Goal: Task Accomplishment & Management: Use online tool/utility

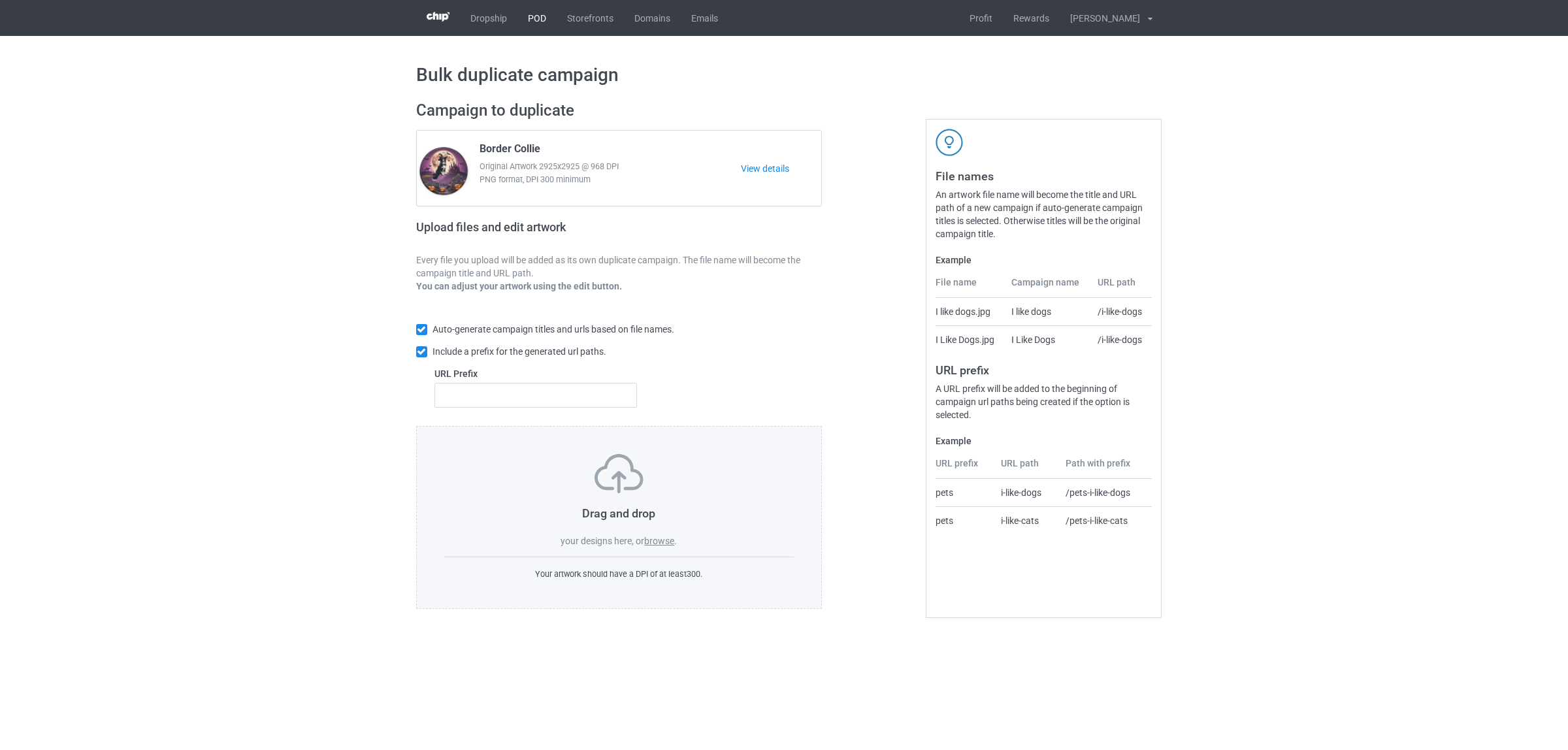
click at [527, 20] on link "POD" at bounding box center [537, 18] width 39 height 36
click at [655, 541] on label "browse" at bounding box center [658, 541] width 30 height 11
click at [0, 0] on input "browse" at bounding box center [0, 0] width 0 height 0
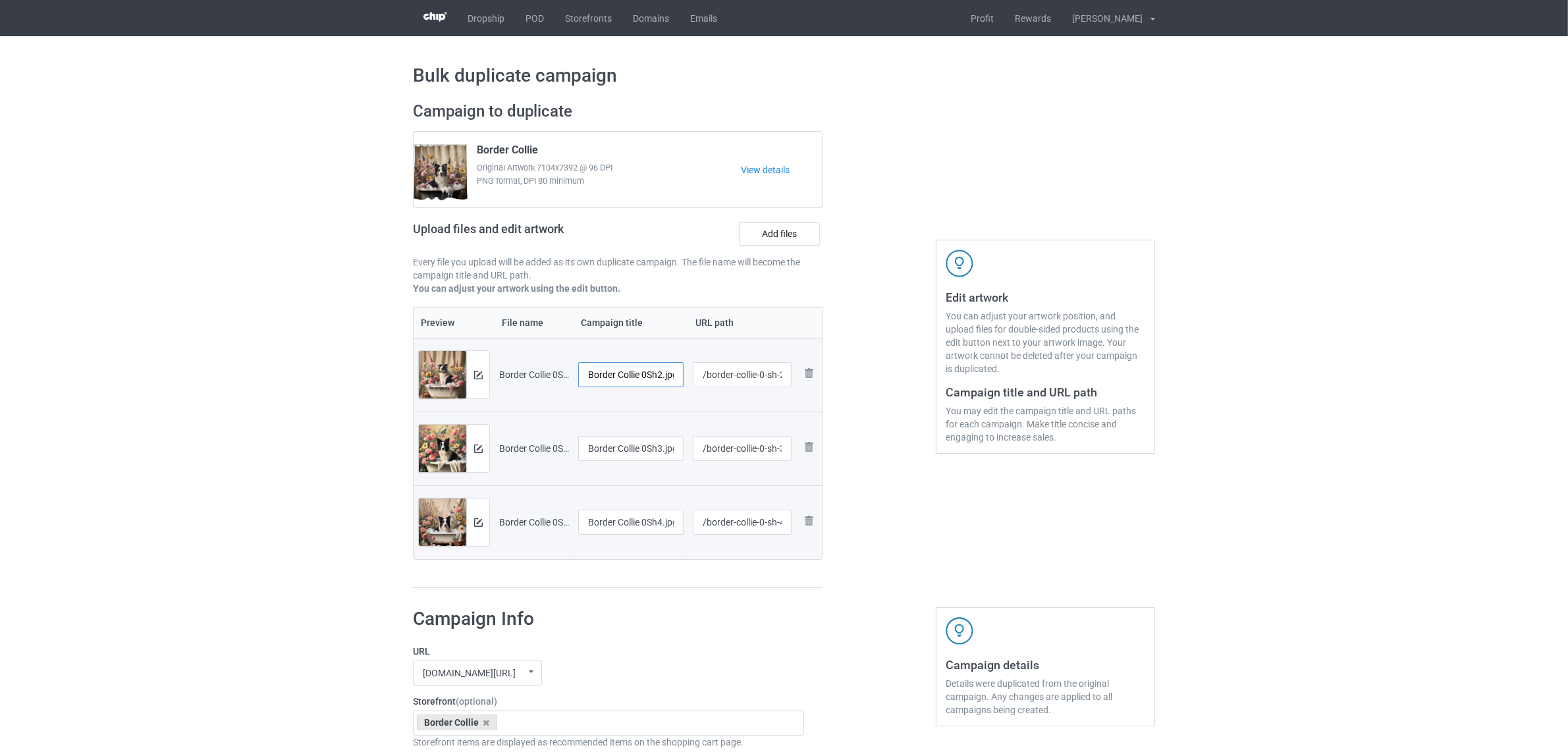
scroll to position [0, 5]
drag, startPoint x: 643, startPoint y: 379, endPoint x: 689, endPoint y: 372, distance: 46.5
click at [689, 372] on tr "Preview and edit artwork Border Collie 0Sh2.jpg Border Collie 0Sh2.jpg /border-…" at bounding box center [618, 375] width 408 height 74
drag, startPoint x: 669, startPoint y: 374, endPoint x: 580, endPoint y: 369, distance: 89.1
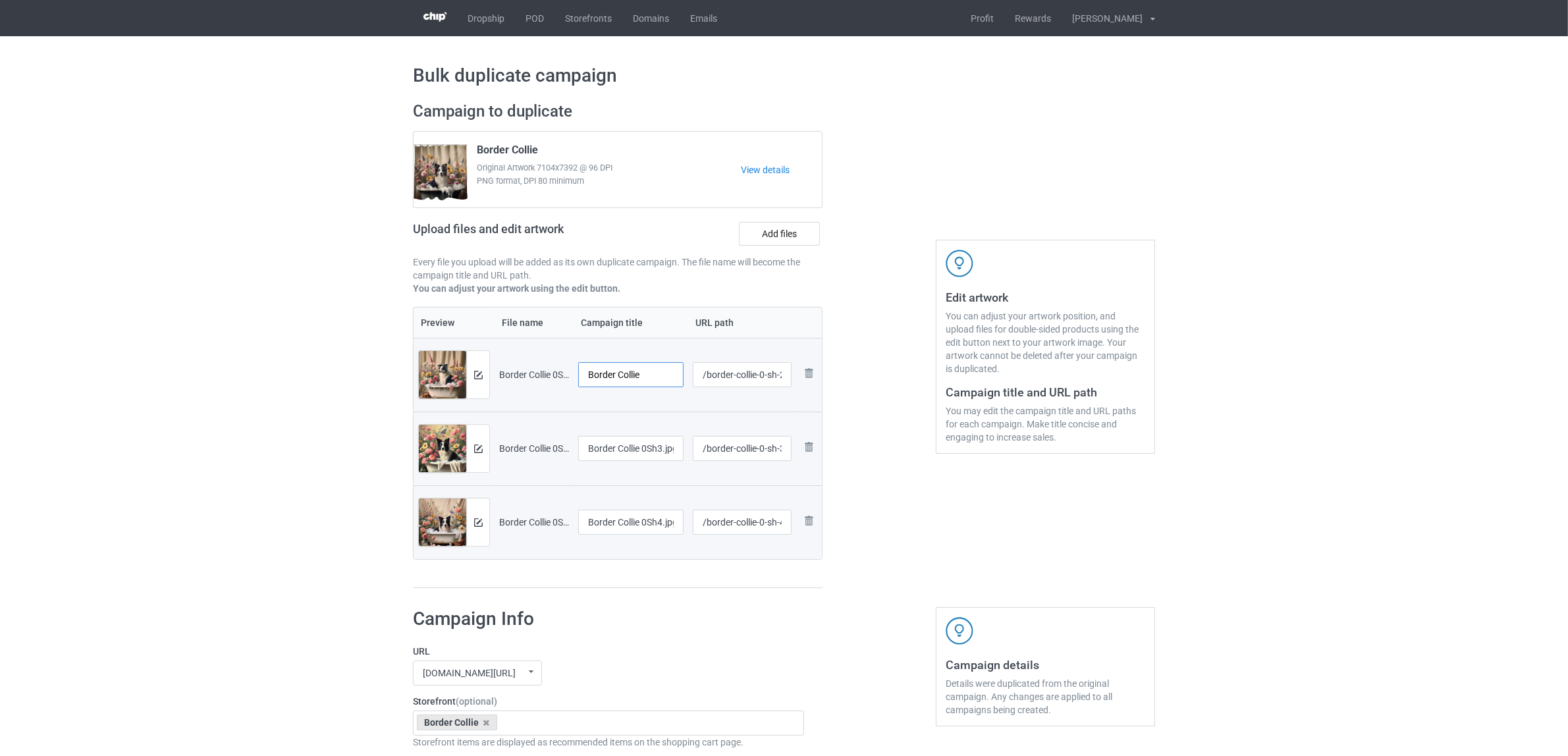
click at [580, 369] on input "Border Collie" at bounding box center [630, 375] width 105 height 25
type input "Border Collie"
click at [639, 437] on input "Border Collie 0Sh3.jpg" at bounding box center [630, 448] width 105 height 25
paste input "text"
type input "Border Collie"
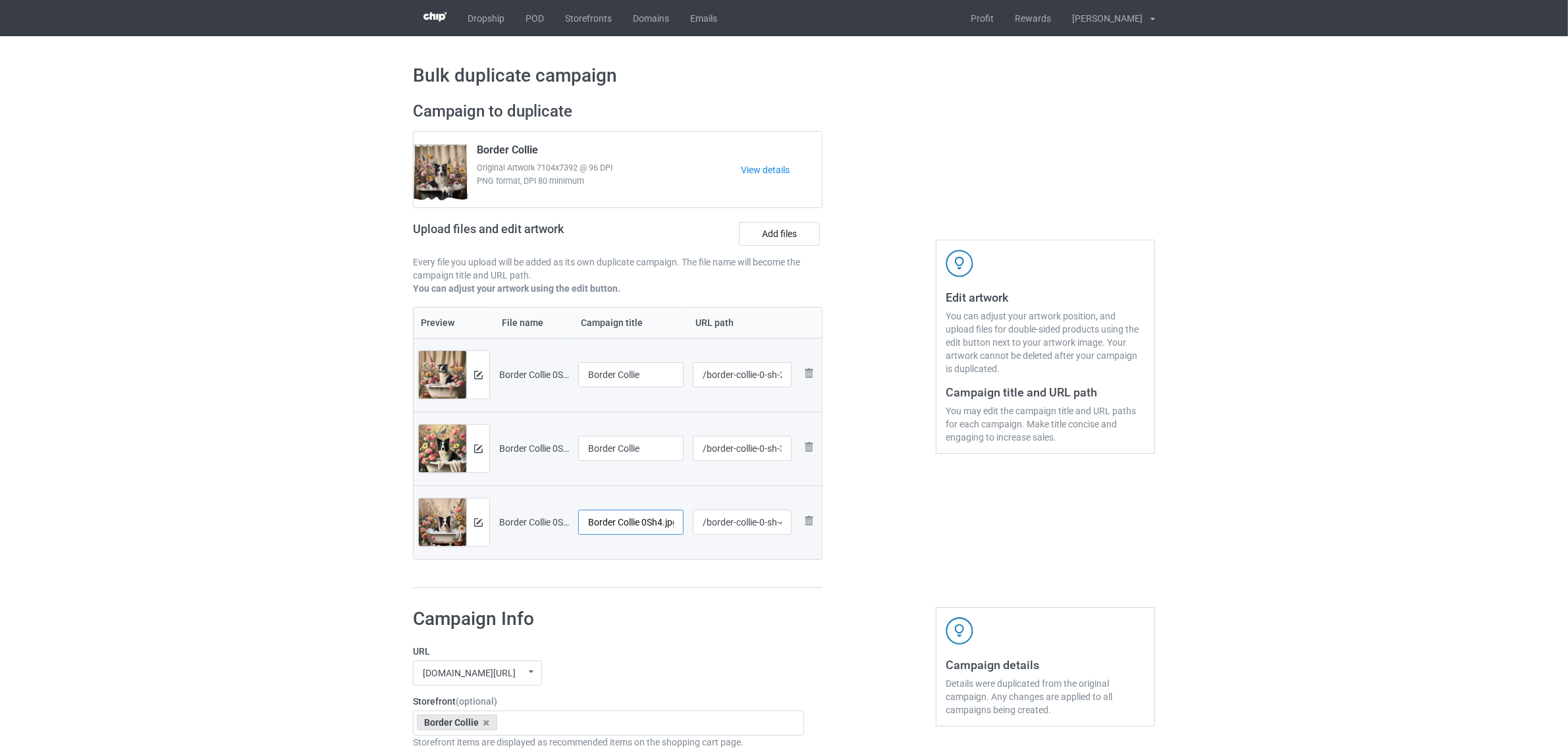
click at [614, 514] on input "Border Collie 0Sh4.jpg" at bounding box center [630, 522] width 105 height 25
paste input "text"
type input "Border Collie"
click at [725, 631] on h1 "Campaign Info" at bounding box center [609, 619] width 391 height 24
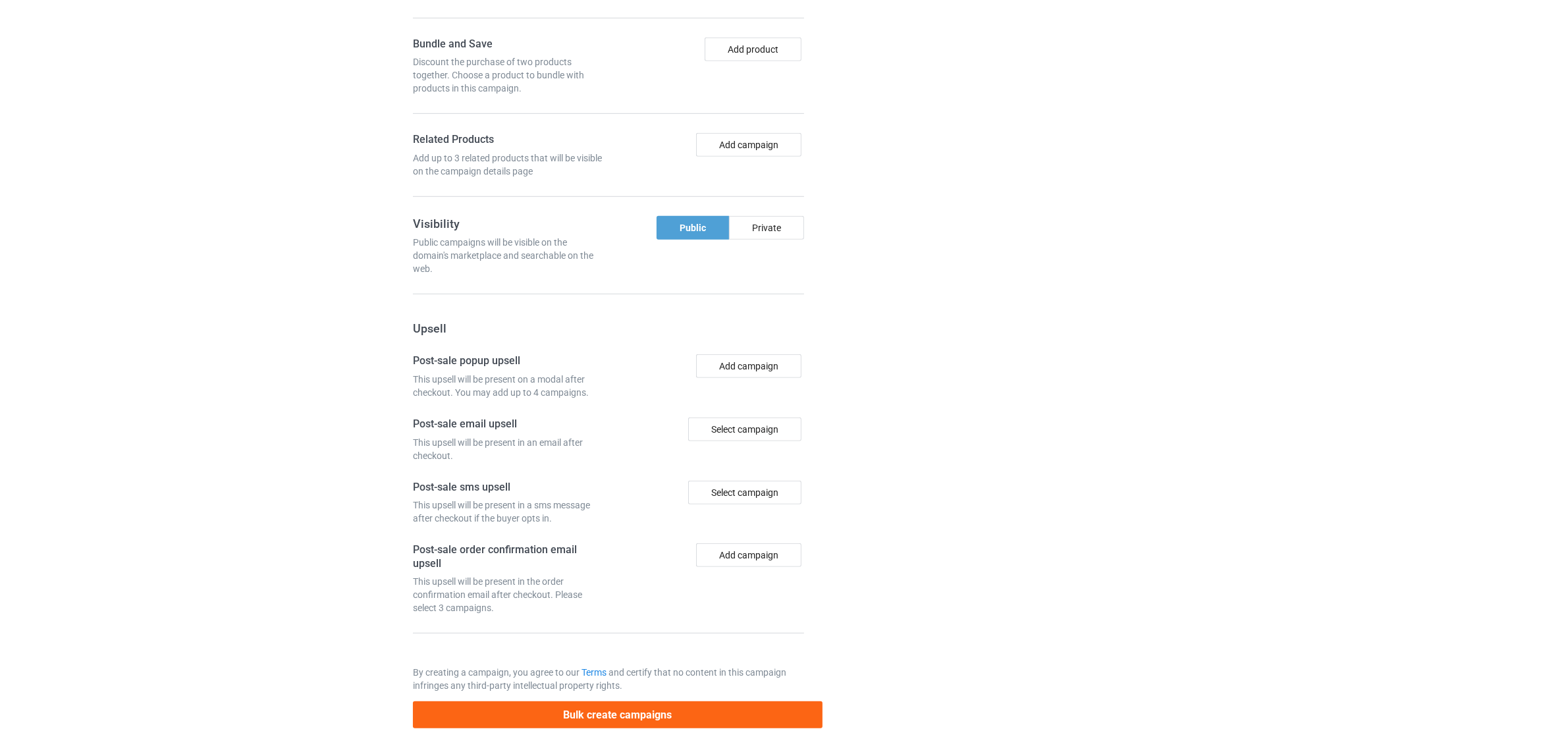
scroll to position [1072, 0]
click at [645, 713] on button "Bulk create campaigns" at bounding box center [618, 715] width 410 height 27
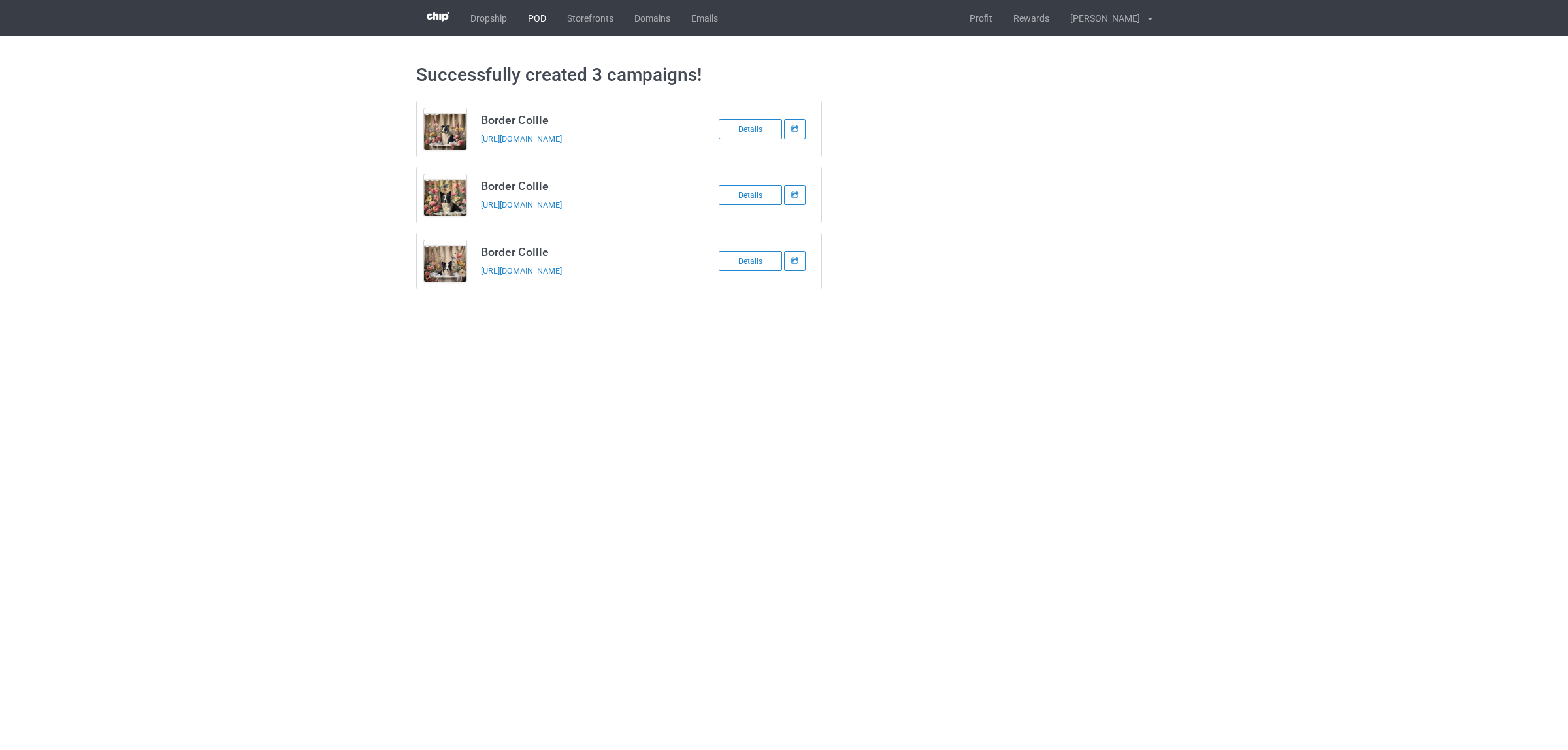
click at [534, 17] on link "POD" at bounding box center [537, 18] width 39 height 36
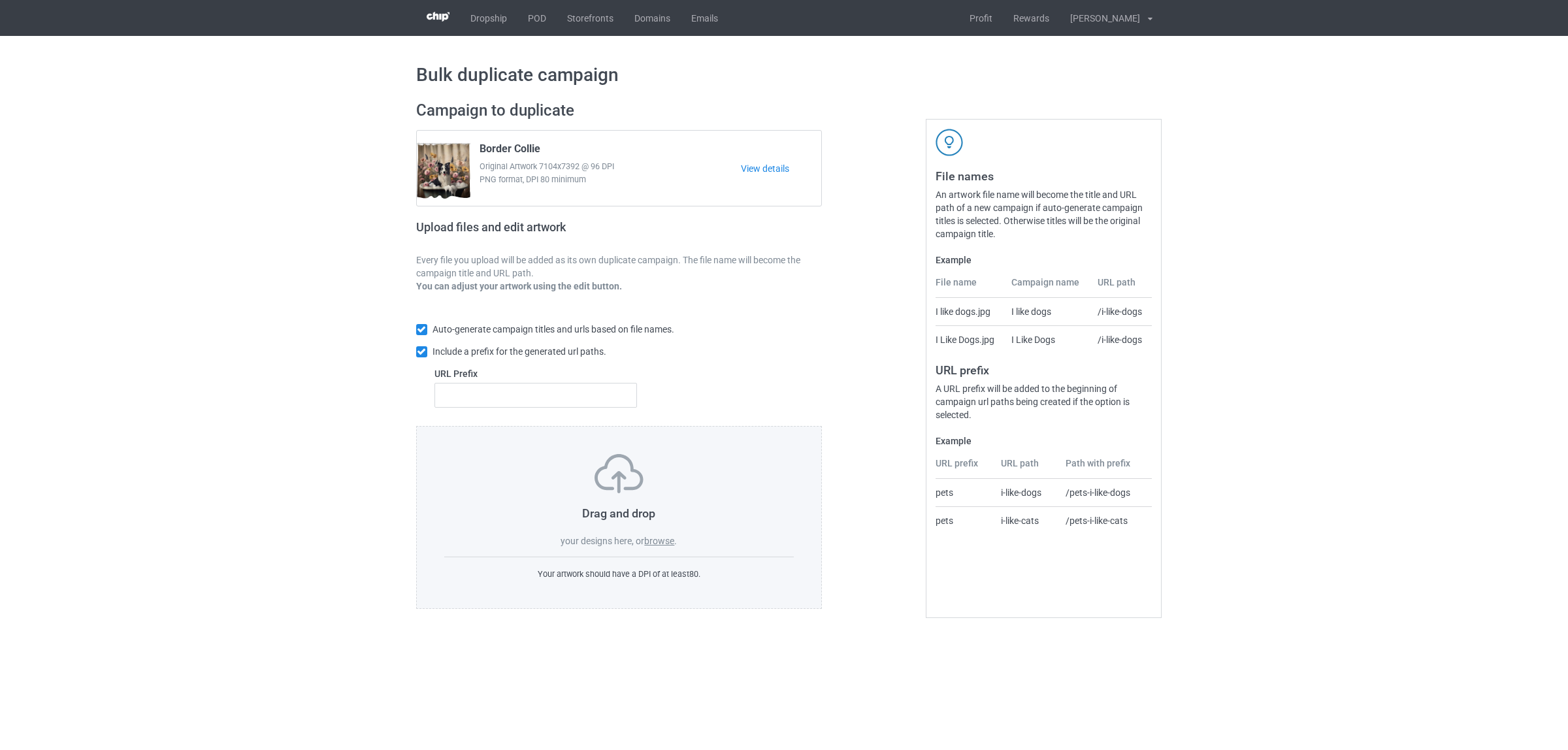
click at [670, 537] on label "browse" at bounding box center [658, 541] width 30 height 11
click at [0, 0] on input "browse" at bounding box center [0, 0] width 0 height 0
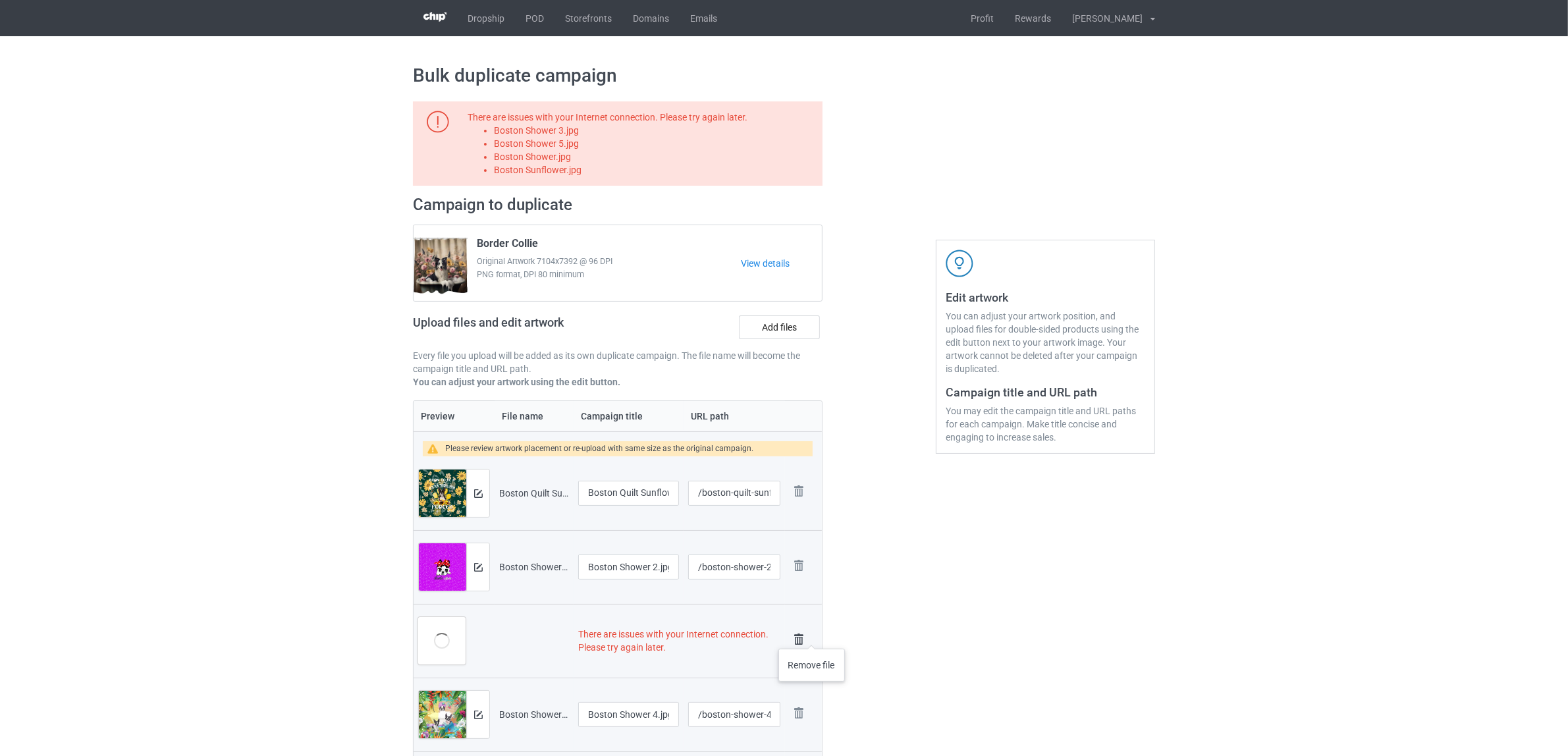
click at [801, 636] on img at bounding box center [799, 639] width 18 height 18
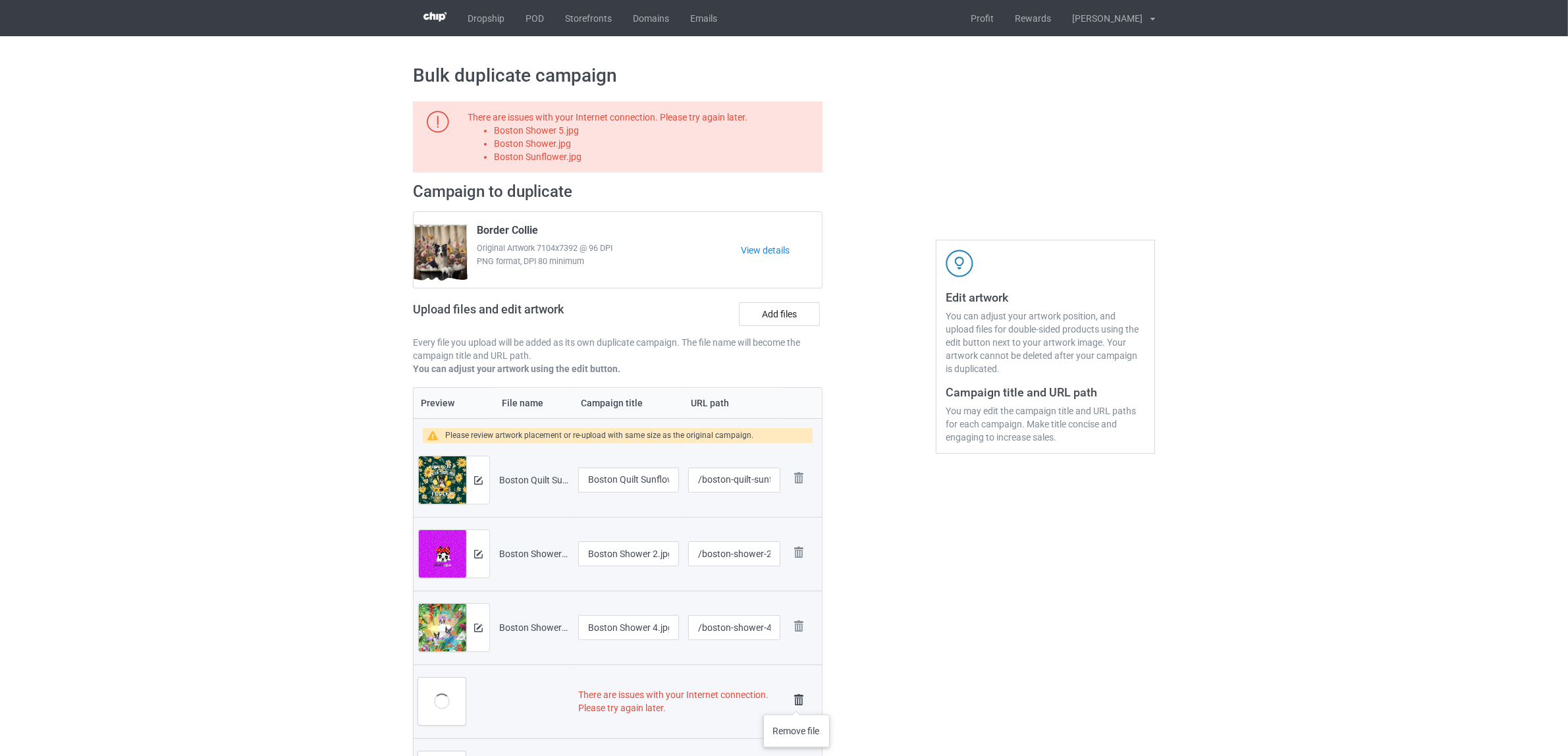
click at [797, 702] on img at bounding box center [799, 700] width 18 height 18
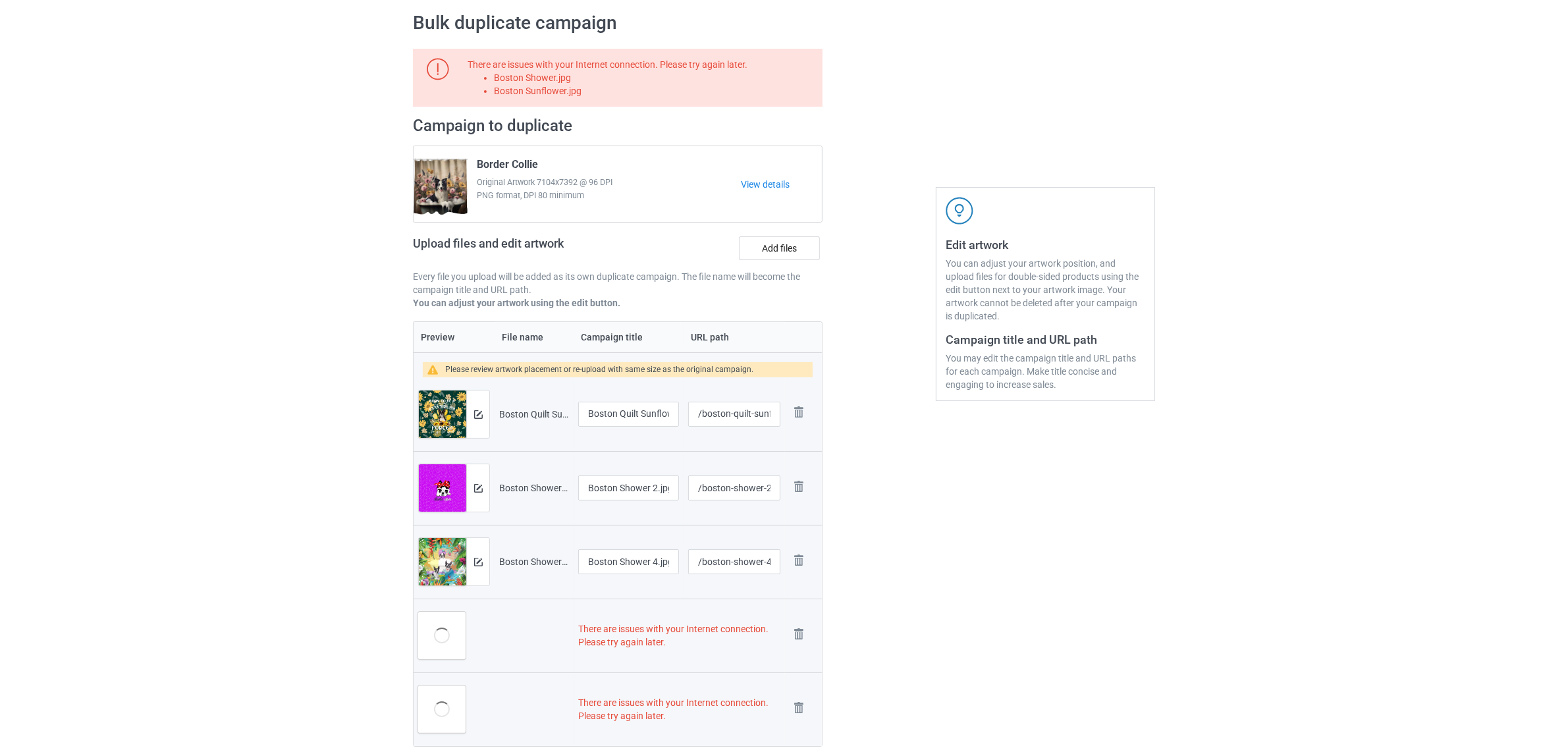
scroll to position [82, 0]
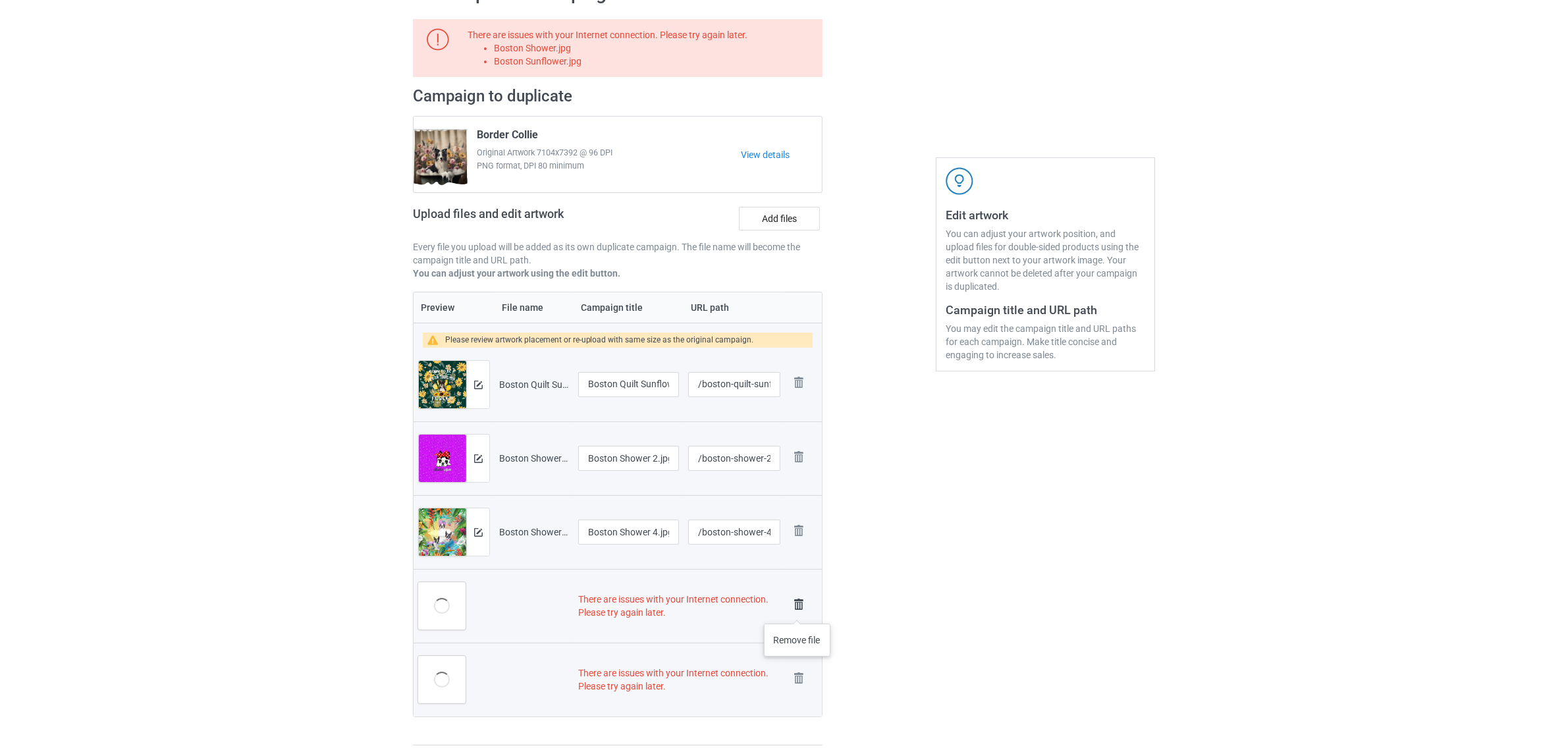
click at [797, 611] on img at bounding box center [799, 605] width 18 height 18
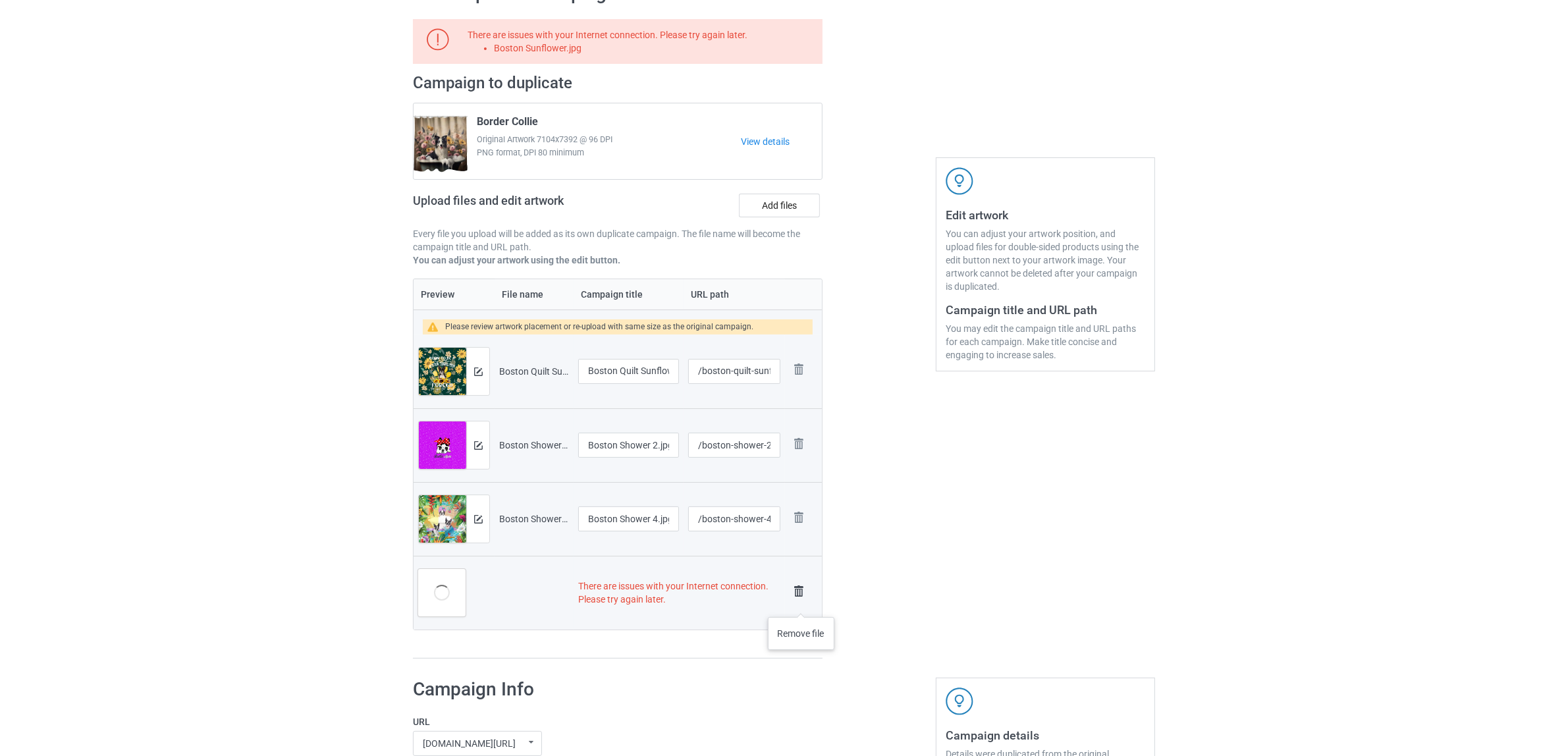
click at [801, 604] on link at bounding box center [799, 593] width 18 height 21
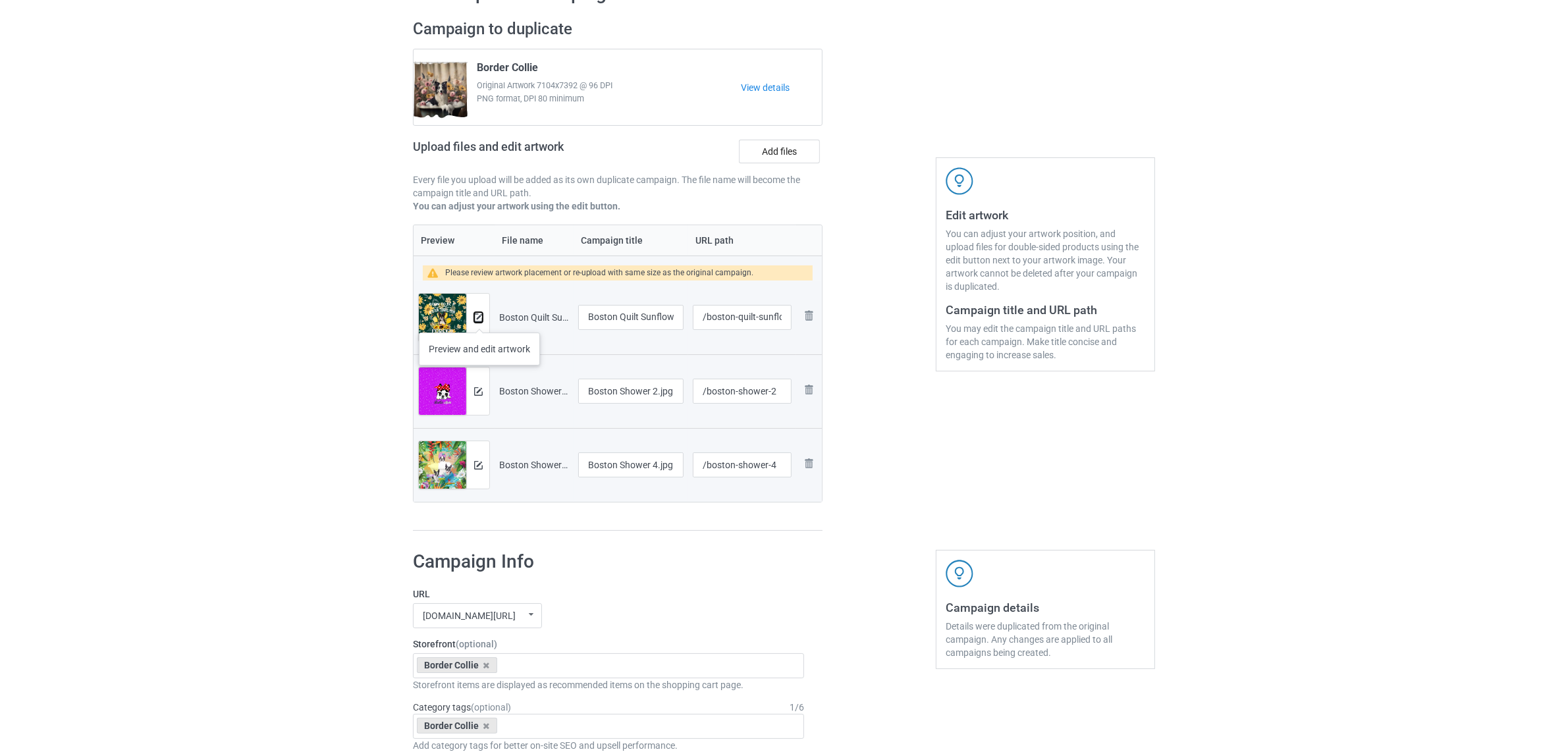
click at [480, 319] on img at bounding box center [478, 317] width 8 height 8
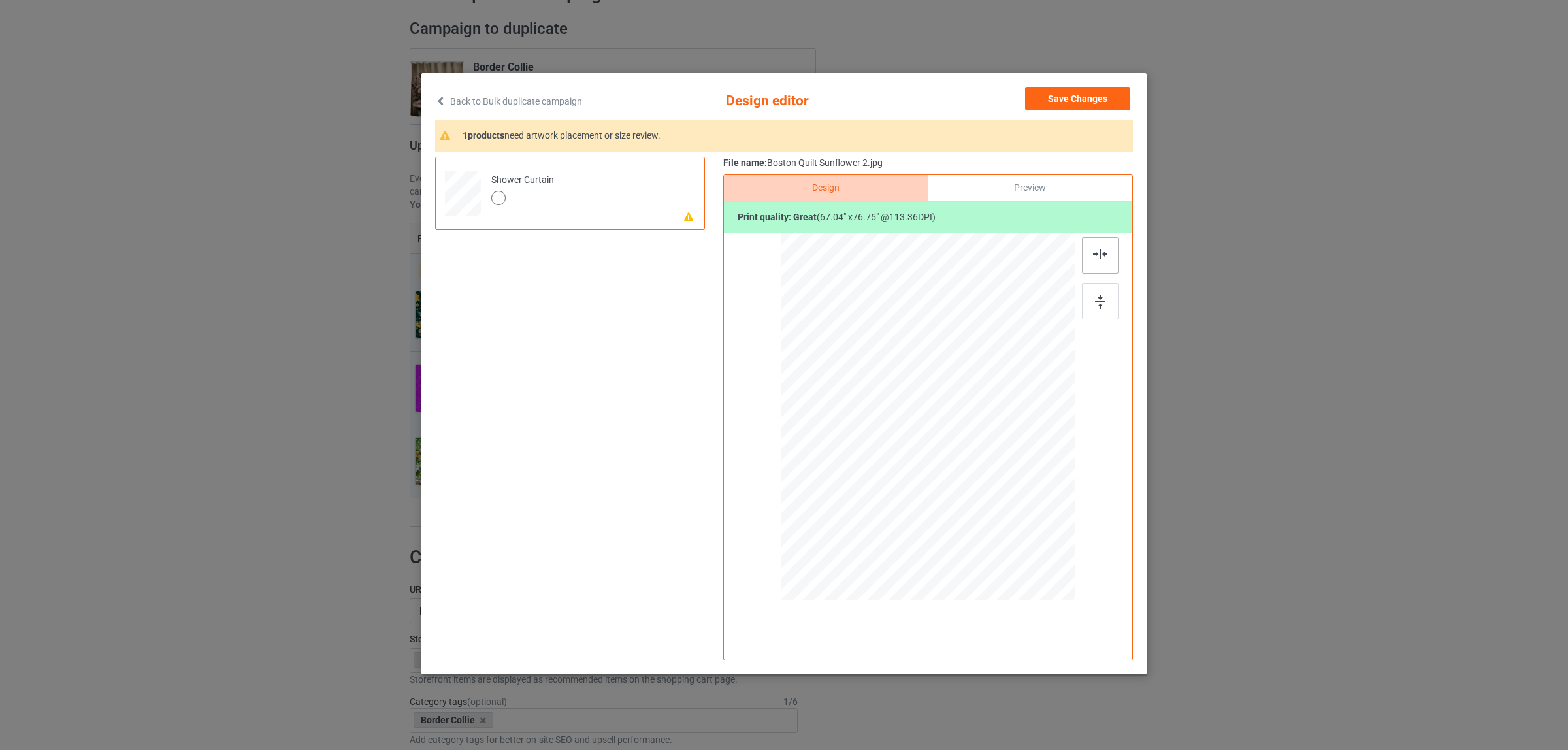
click at [1095, 254] on img at bounding box center [1100, 254] width 14 height 11
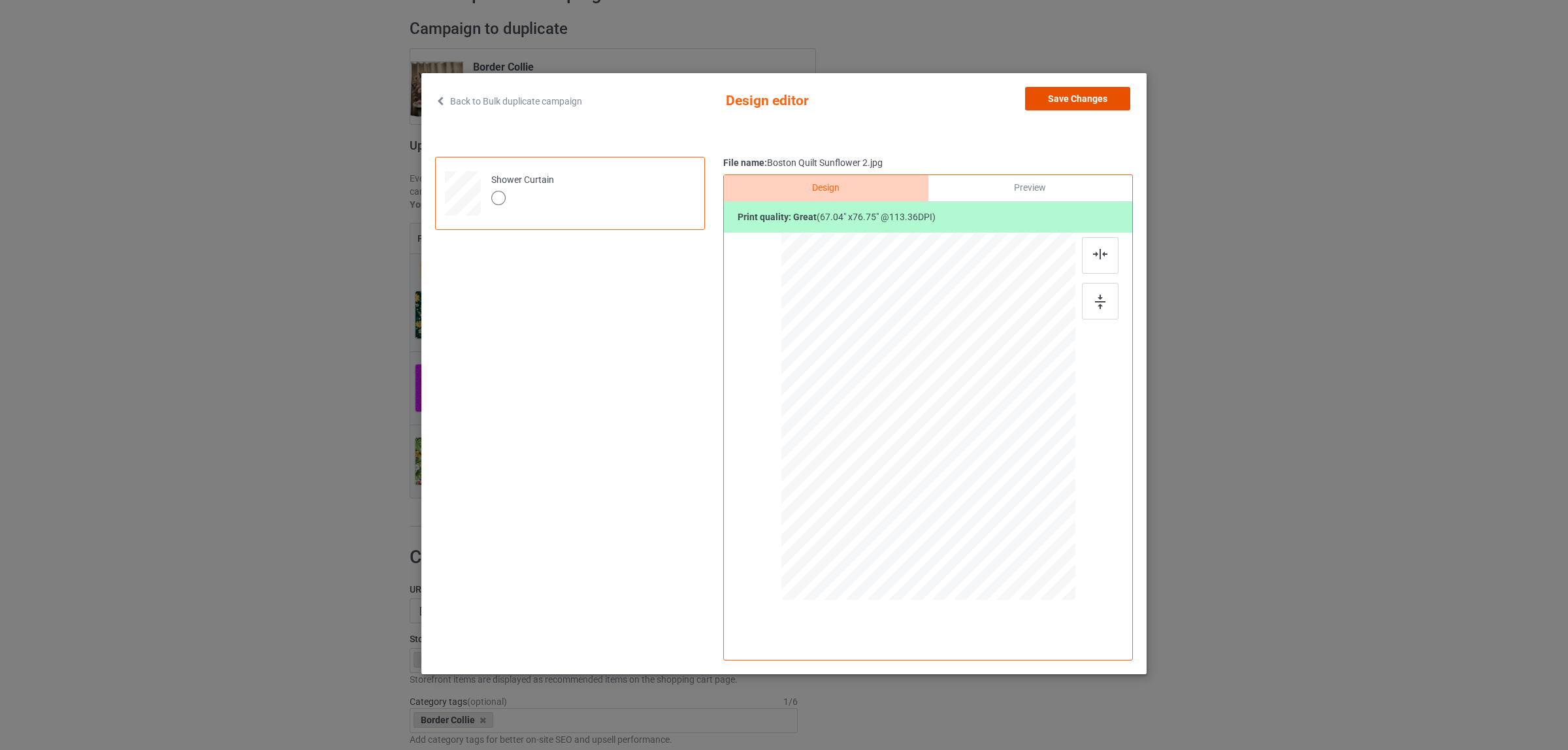
click at [1056, 99] on button "Save Changes" at bounding box center [1077, 98] width 105 height 24
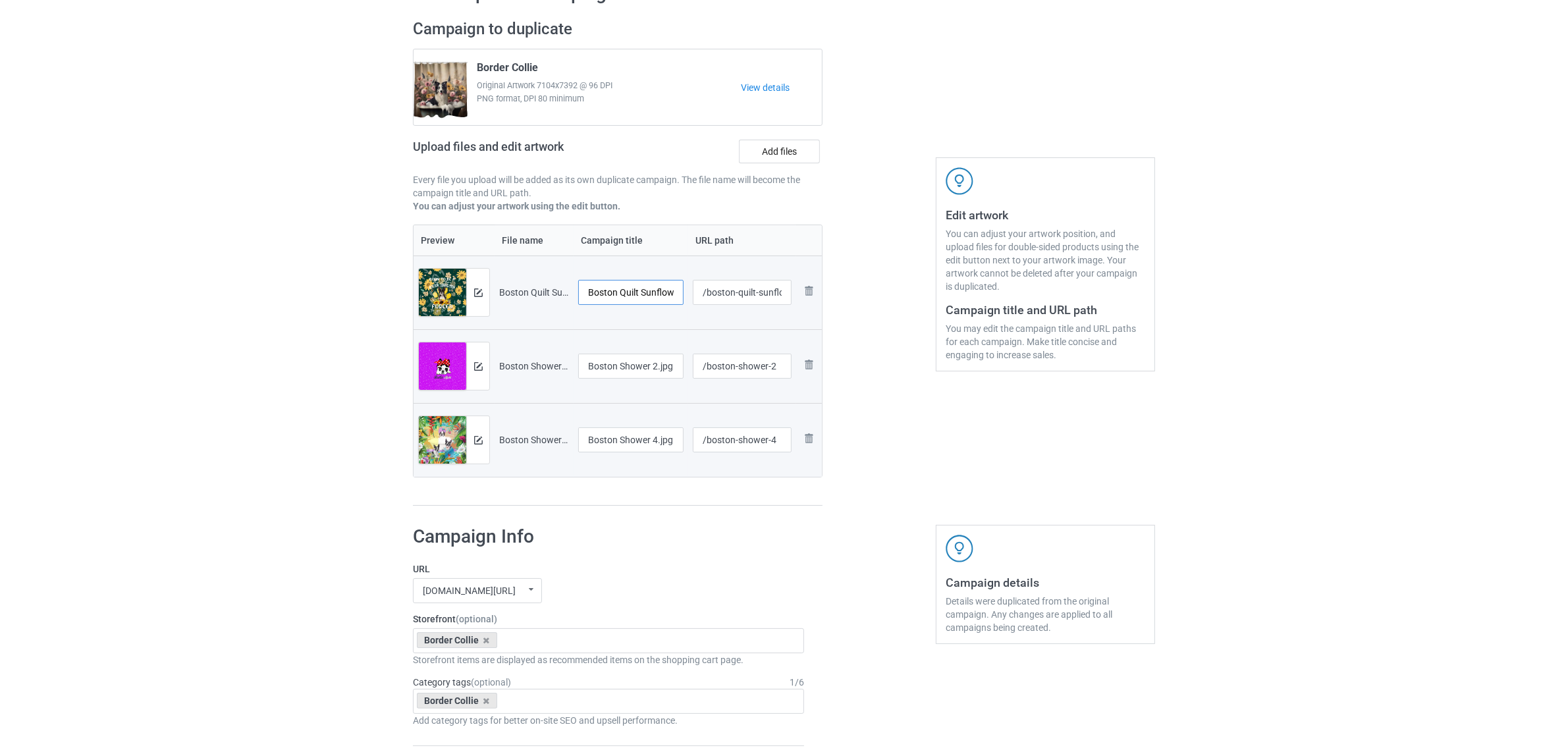
scroll to position [0, 31]
drag, startPoint x: 619, startPoint y: 294, endPoint x: 696, endPoint y: 290, distance: 77.1
click at [696, 290] on tr "Preview and edit artwork Boston Quilt Sunflower 2.jpg Boston Quilt Sunflower 2.…" at bounding box center [618, 292] width 408 height 74
click at [605, 293] on input "[GEOGRAPHIC_DATA]" at bounding box center [630, 292] width 105 height 25
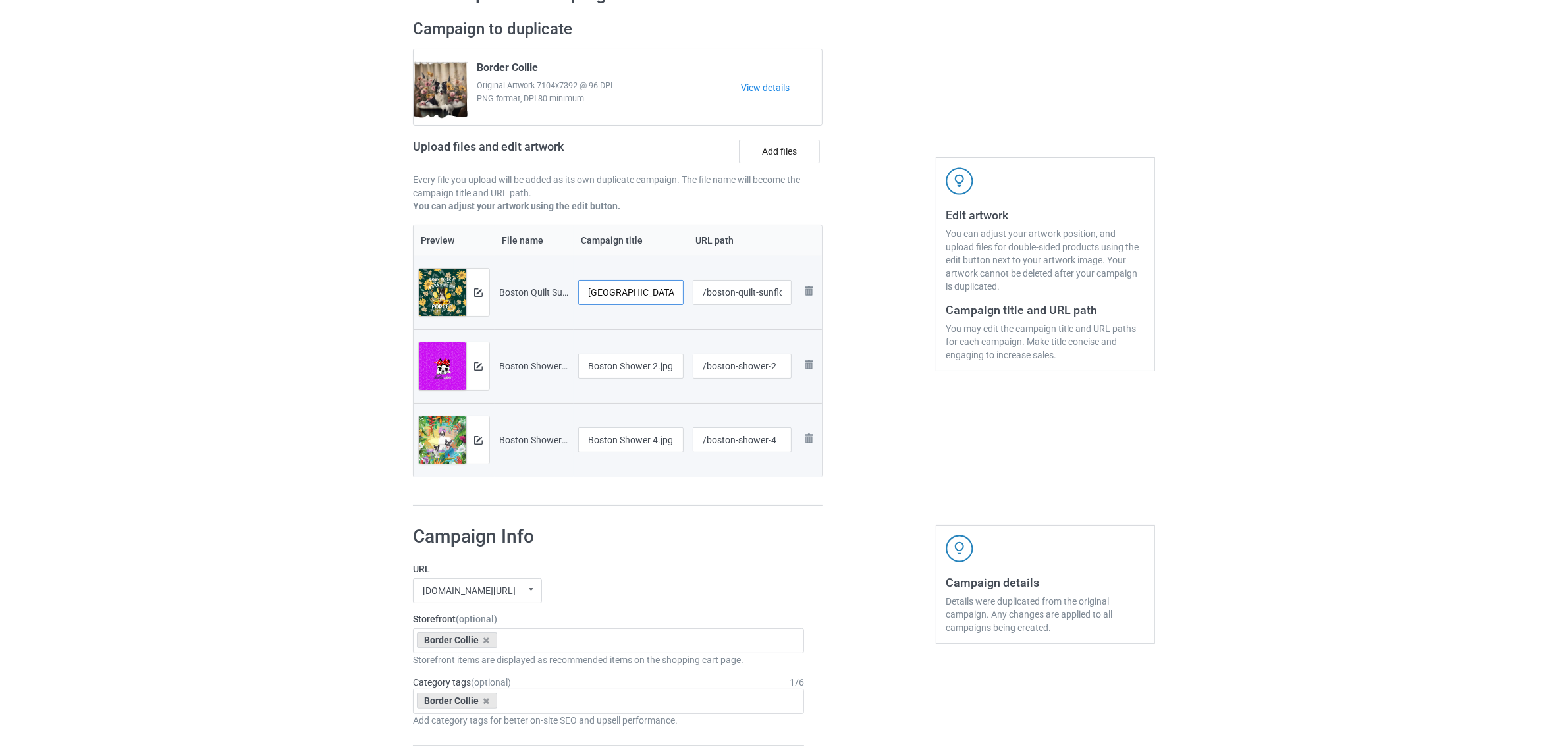
click at [605, 293] on input "[GEOGRAPHIC_DATA]" at bounding box center [630, 292] width 105 height 25
type input "[GEOGRAPHIC_DATA]"
click at [620, 369] on input "Boston Shower 2.jpg" at bounding box center [630, 366] width 105 height 25
paste input "text"
type input "[GEOGRAPHIC_DATA]"
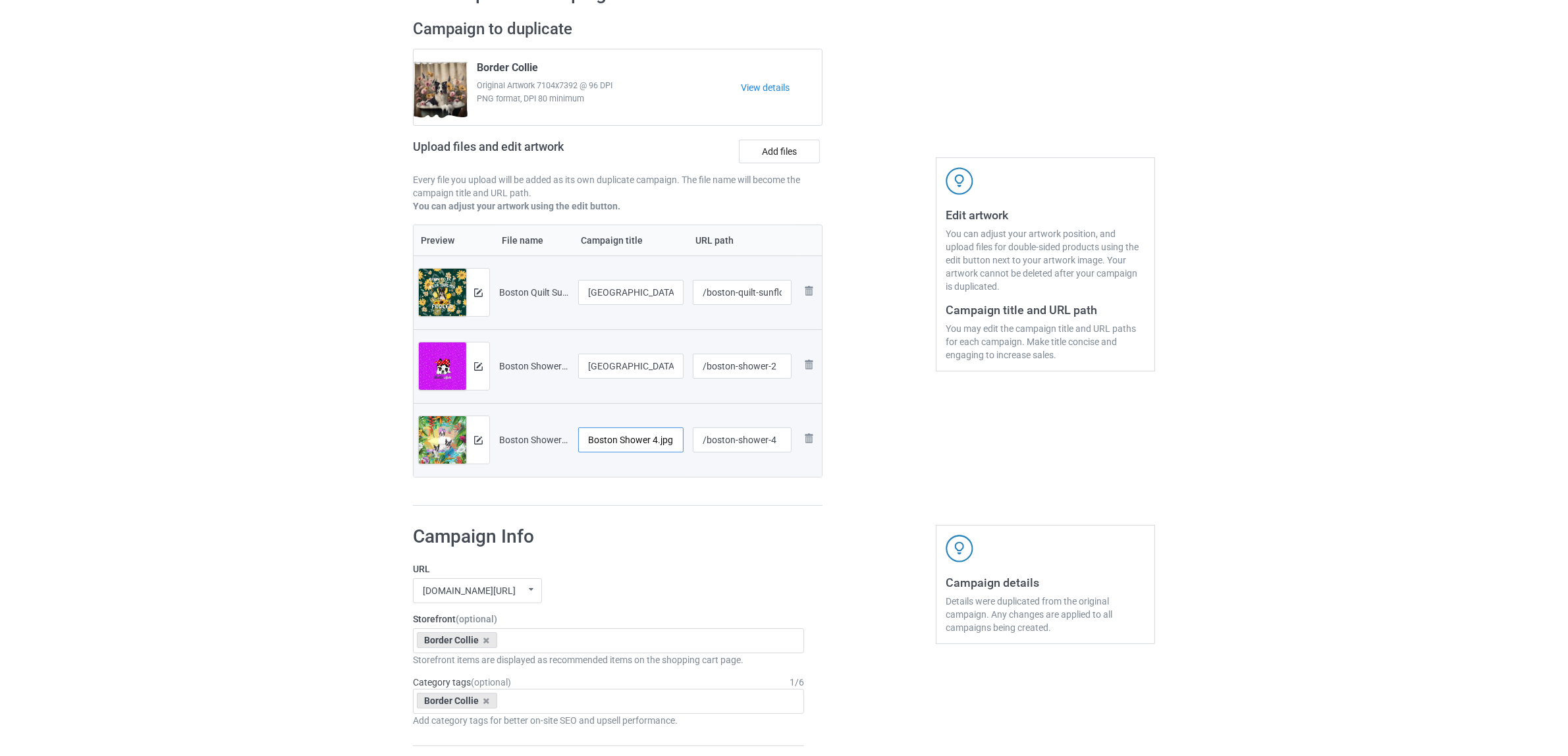
click at [639, 451] on input "Boston Shower 4.jpg" at bounding box center [630, 440] width 105 height 25
paste input "text"
type input "[GEOGRAPHIC_DATA]"
click at [682, 530] on h1 "Campaign Info" at bounding box center [609, 536] width 391 height 24
click at [751, 299] on input "/boston-quilt-sunflower-2" at bounding box center [743, 292] width 100 height 25
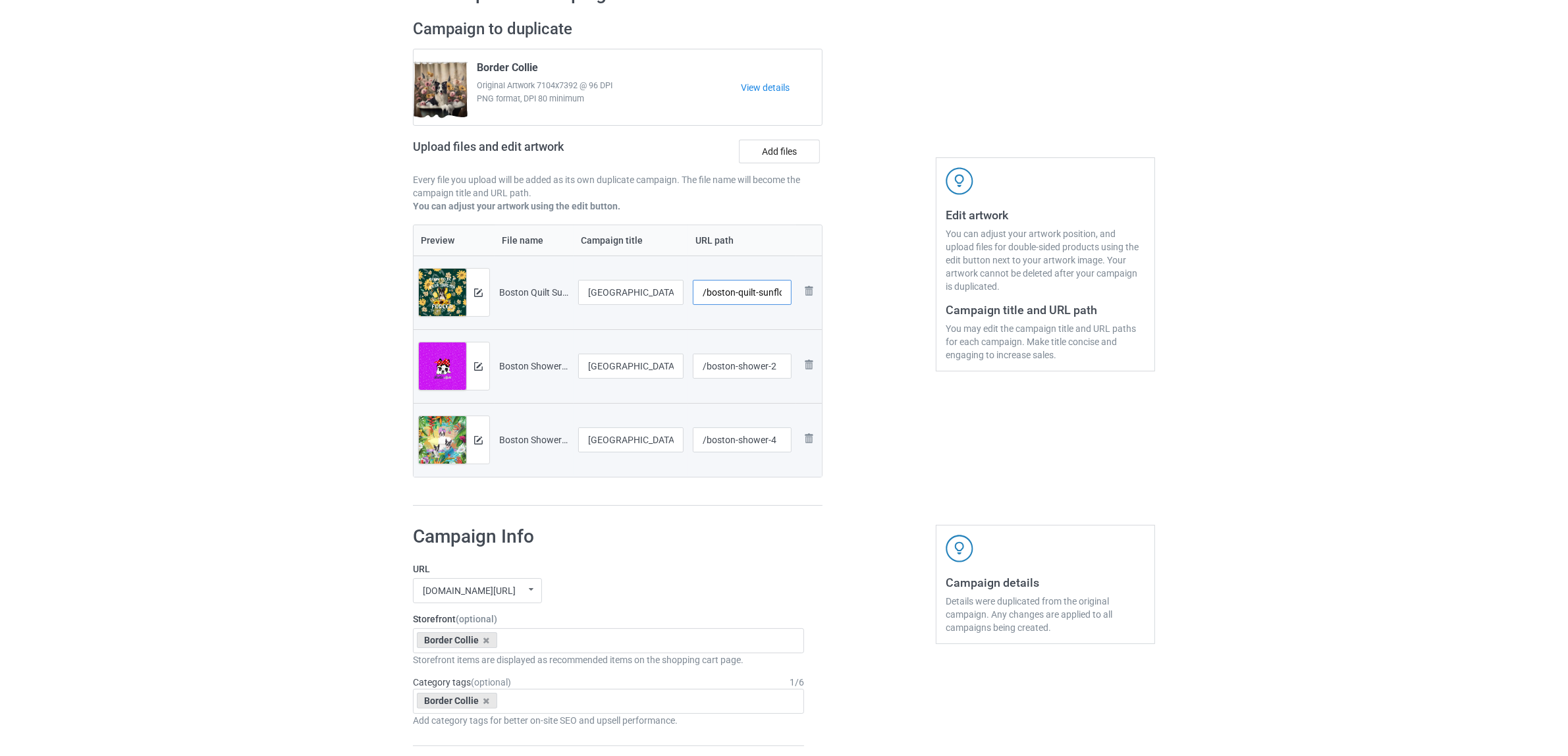
click at [751, 299] on input "/boston-quilt-sunflower-2" at bounding box center [743, 292] width 100 height 25
type input "/boston-sunflower-2"
drag, startPoint x: 755, startPoint y: 375, endPoint x: 779, endPoint y: 382, distance: 25.0
click at [779, 378] on div "/boston-shower-2" at bounding box center [743, 366] width 100 height 25
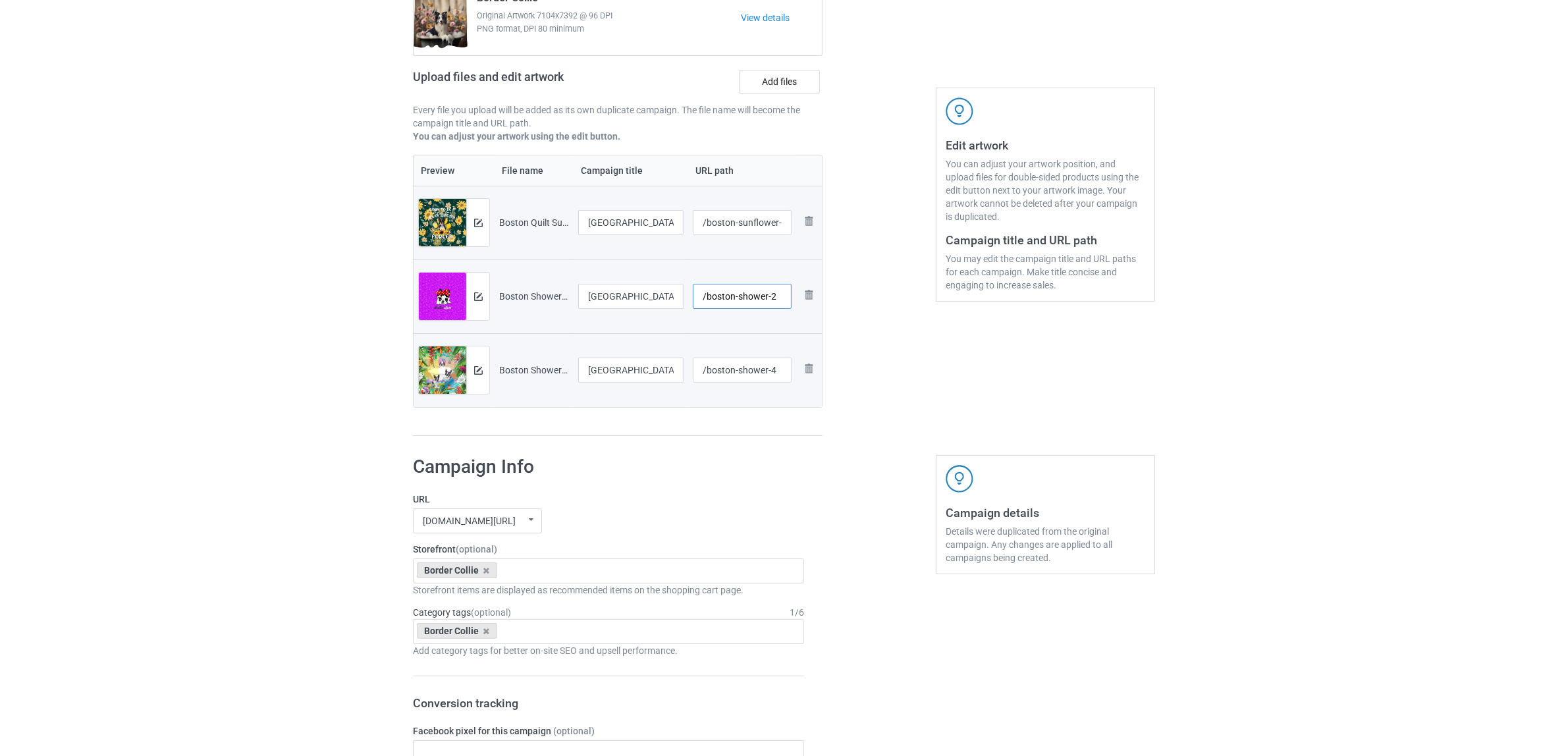
scroll to position [247, 0]
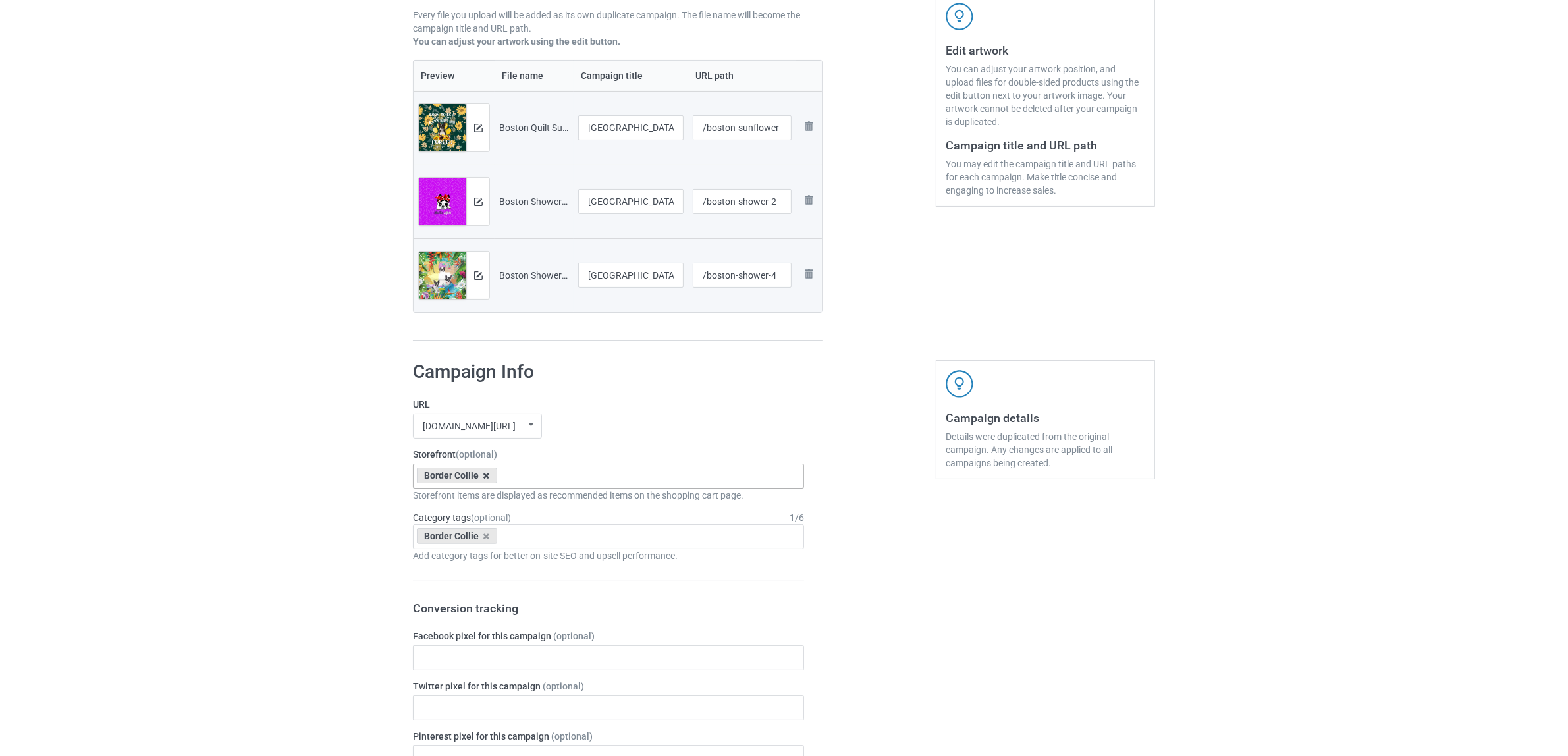
click at [484, 476] on icon at bounding box center [487, 475] width 7 height 8
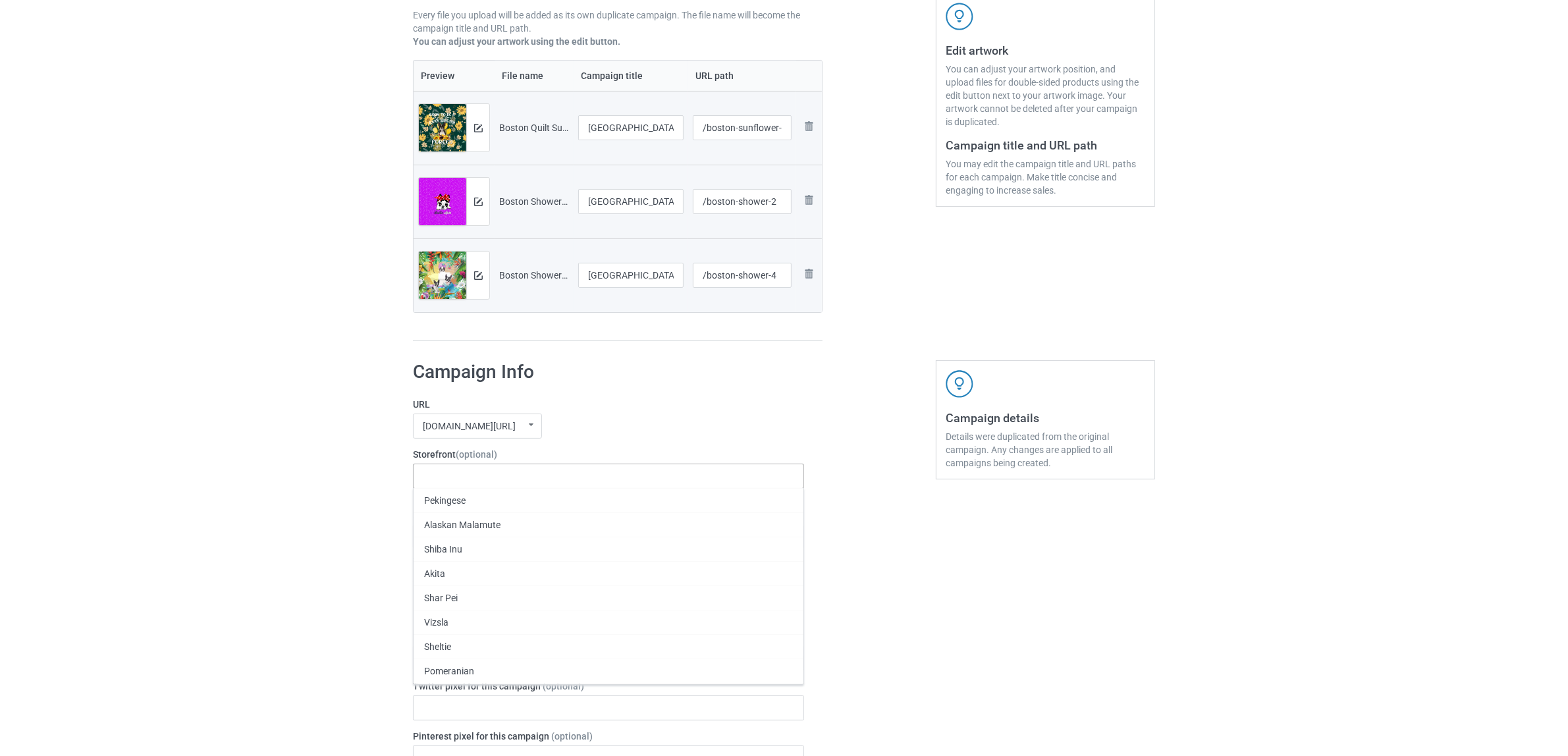
paste input "[GEOGRAPHIC_DATA]"
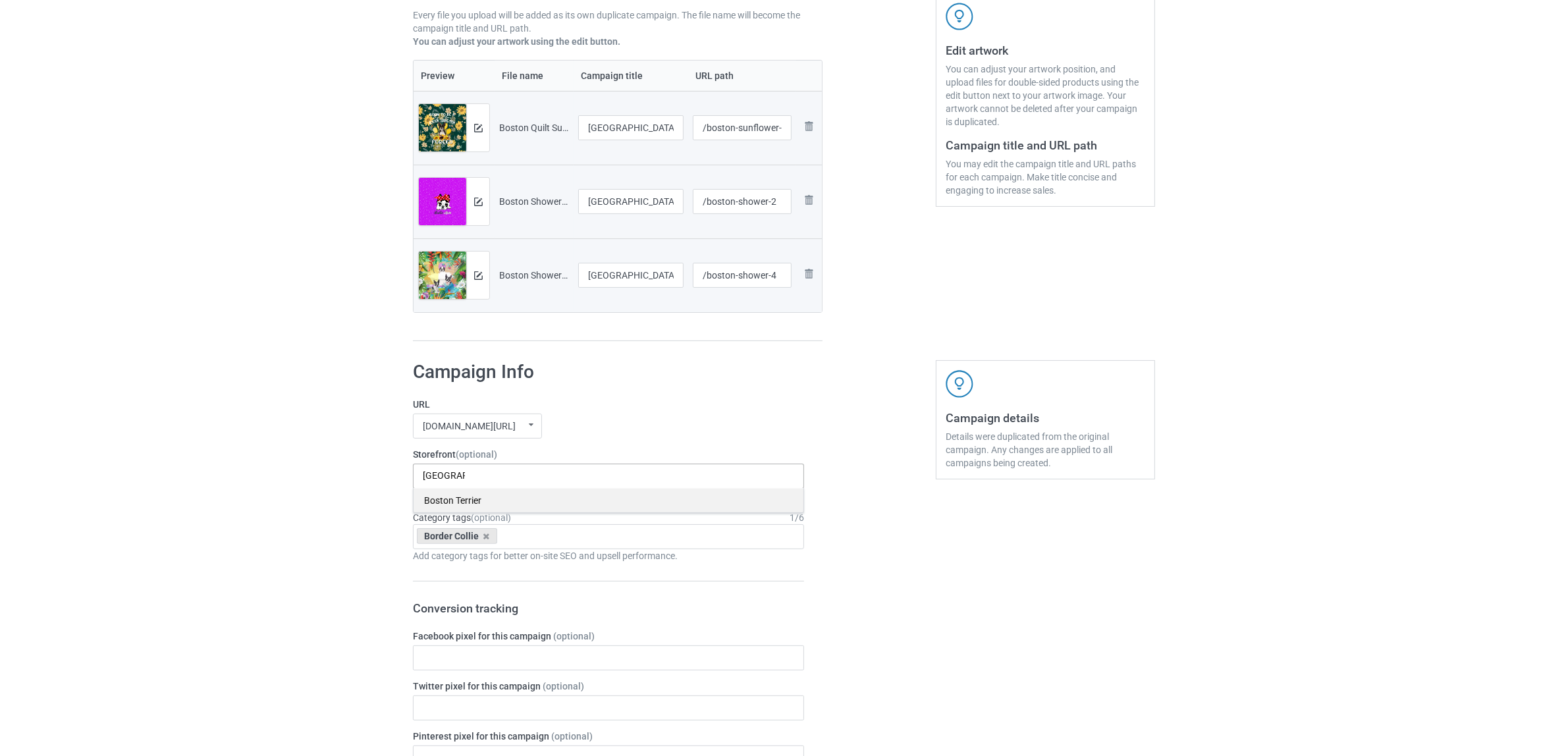
type input "[GEOGRAPHIC_DATA]"
click at [456, 503] on div "Boston Terrier" at bounding box center [609, 500] width 390 height 25
click at [490, 540] on div "Border Collie" at bounding box center [457, 536] width 81 height 16
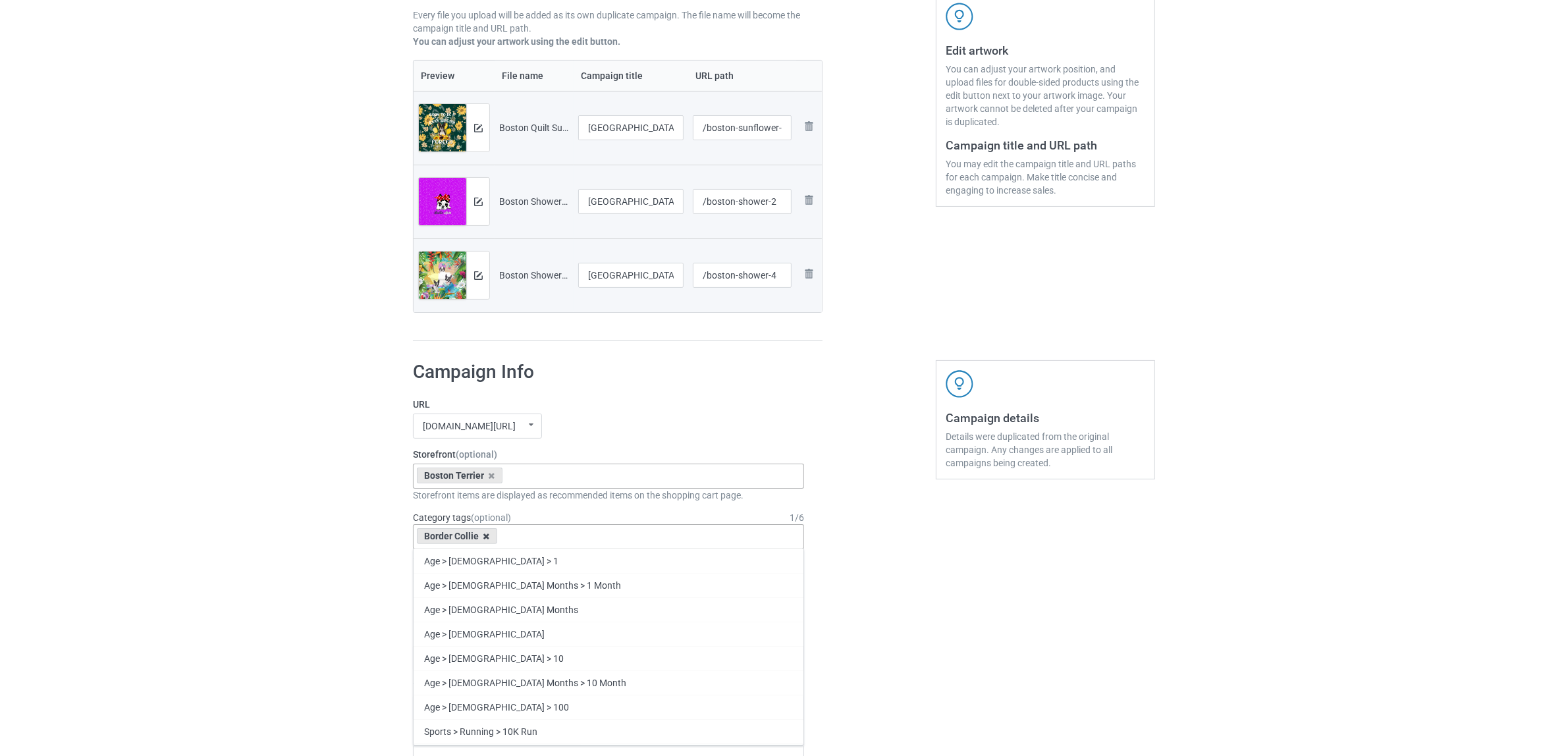
click at [486, 536] on icon at bounding box center [487, 536] width 7 height 8
paste input "[GEOGRAPHIC_DATA]"
type input "[GEOGRAPHIC_DATA]"
click at [459, 606] on div "Boston Terrier" at bounding box center [609, 609] width 390 height 25
click at [236, 527] on div "Bulk duplicate campaign Campaign to duplicate Border Collie Original Artwork 71…" at bounding box center [784, 683] width 1568 height 1788
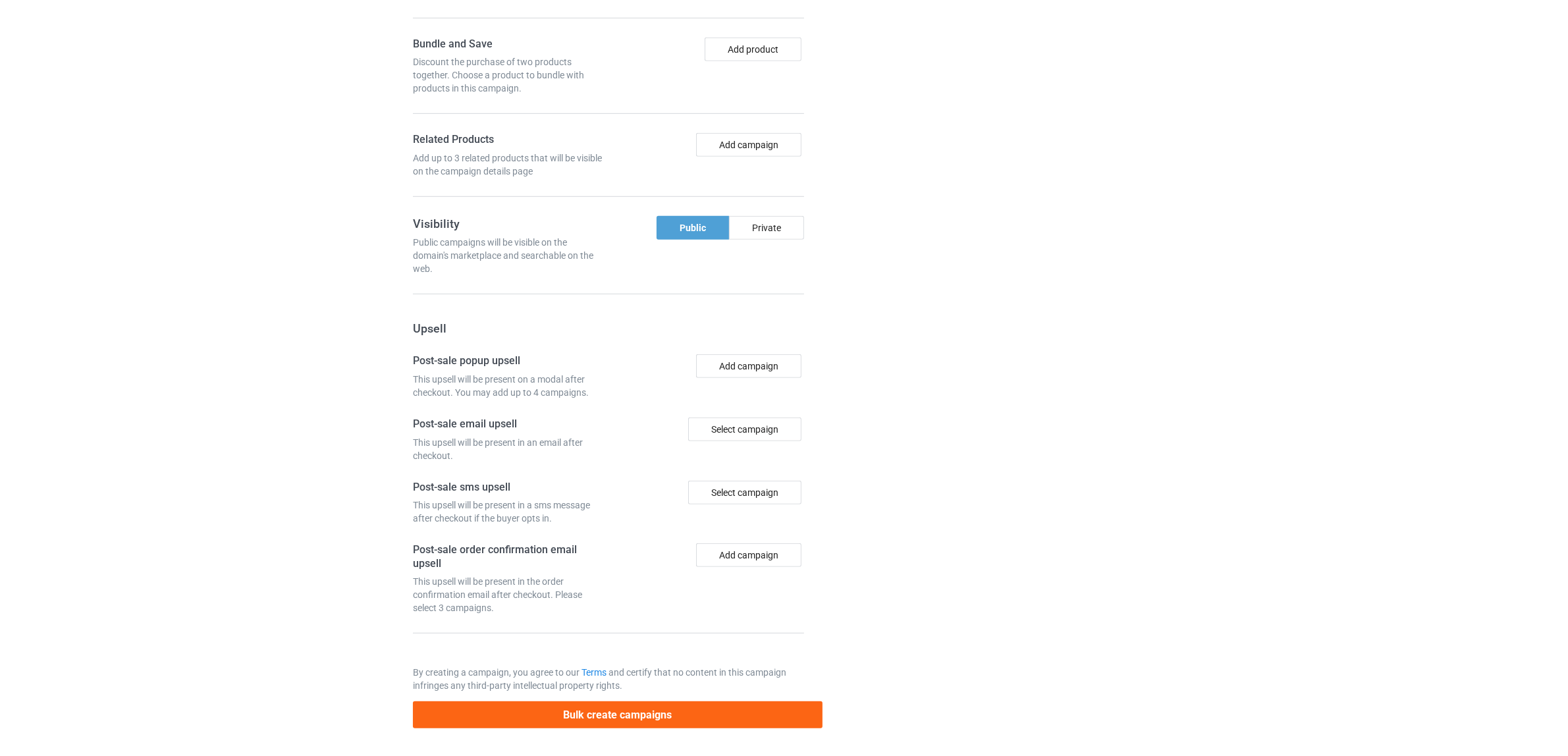
scroll to position [1072, 0]
click at [722, 719] on button "Bulk create campaigns" at bounding box center [618, 715] width 410 height 27
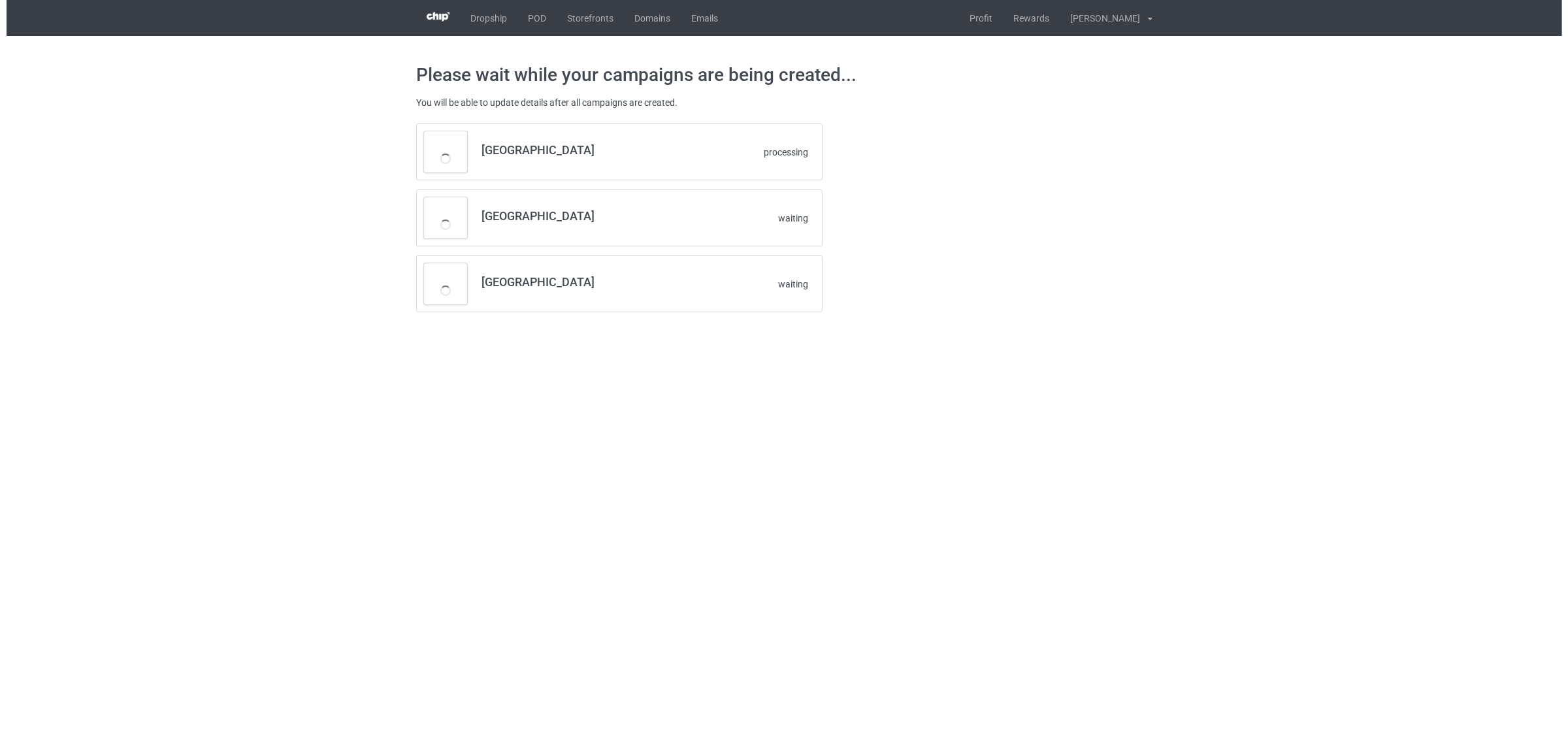
scroll to position [0, 0]
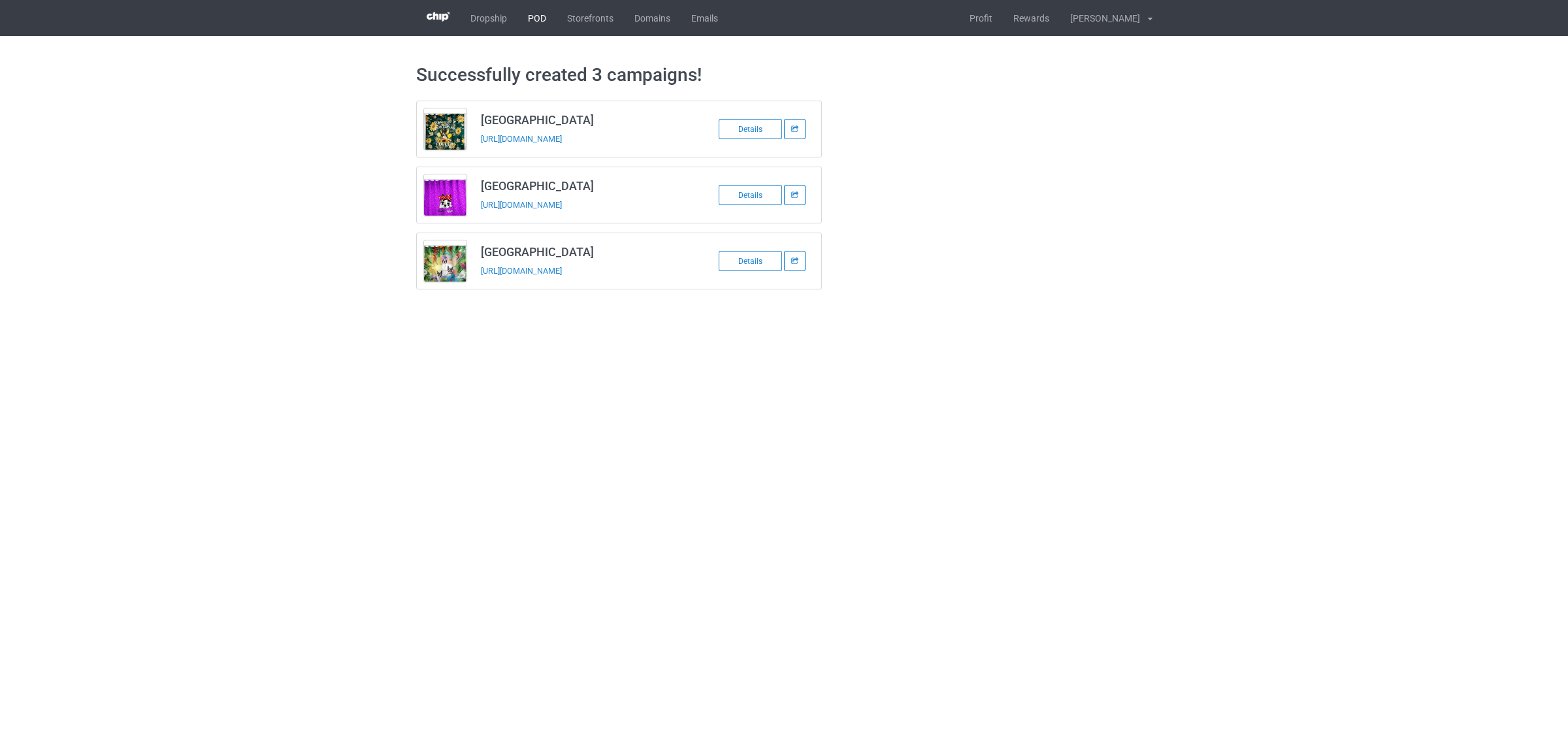
click at [537, 7] on link "POD" at bounding box center [537, 18] width 39 height 36
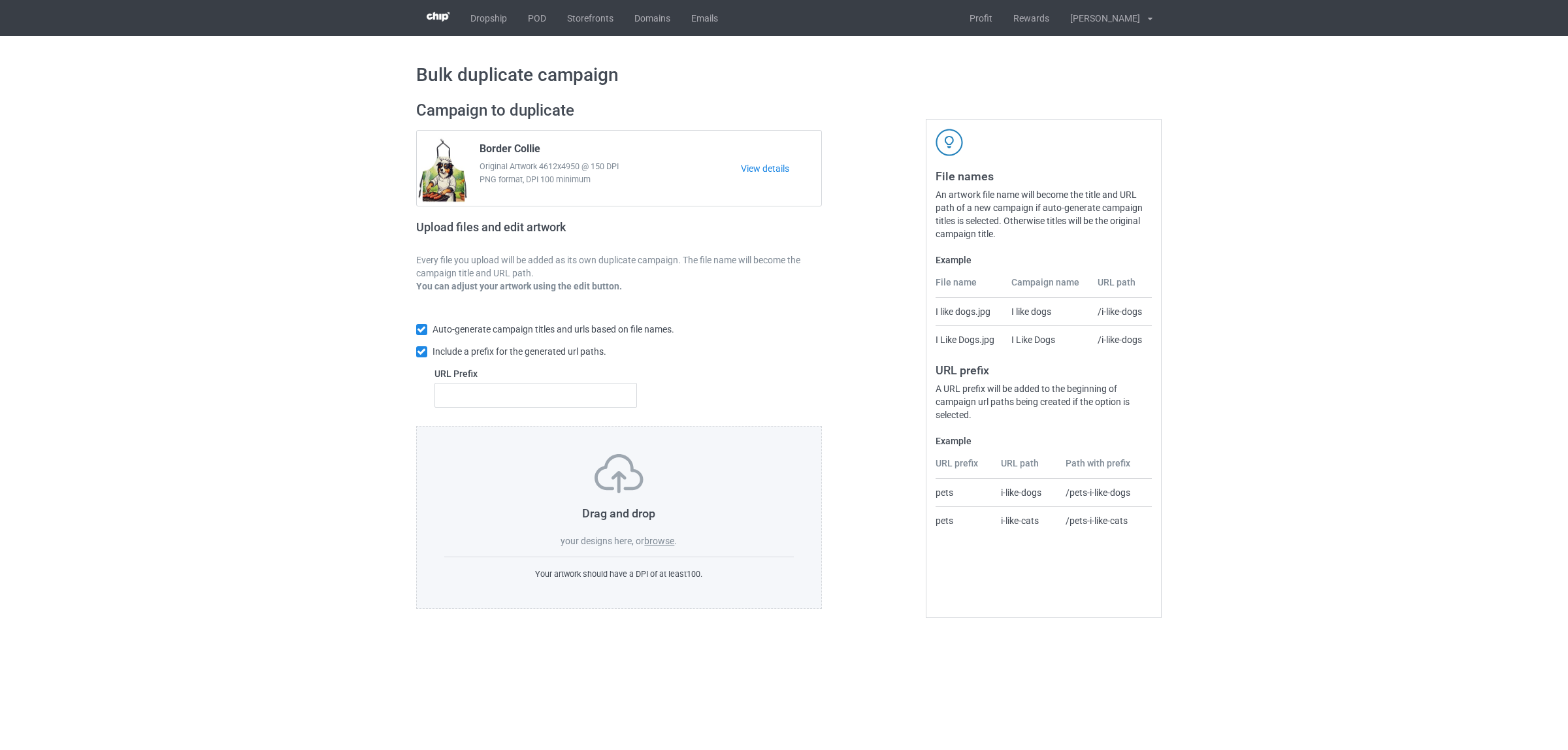
click at [667, 538] on label "browse" at bounding box center [658, 541] width 30 height 11
click at [0, 0] on input "browse" at bounding box center [0, 0] width 0 height 0
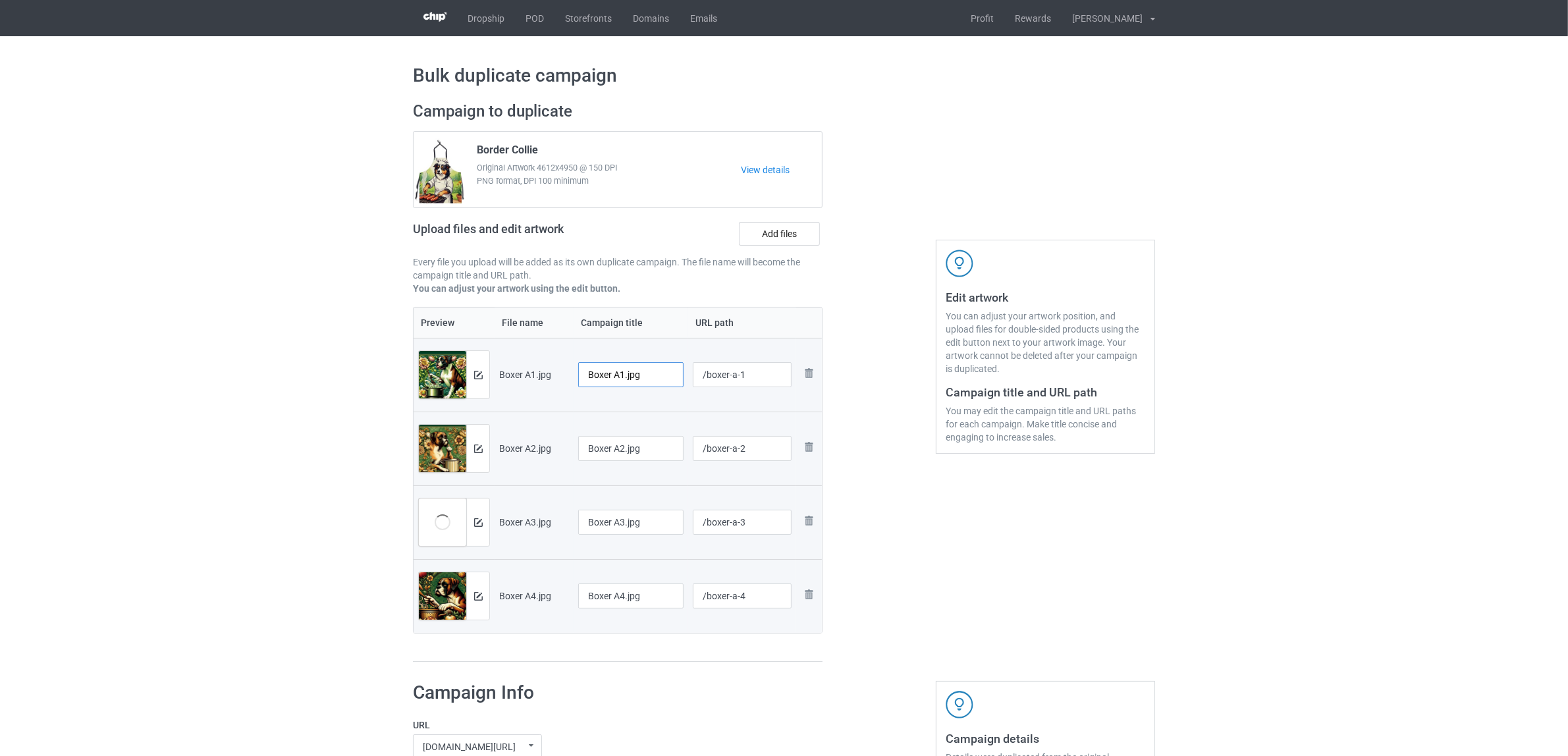
drag, startPoint x: 611, startPoint y: 377, endPoint x: 657, endPoint y: 369, distance: 46.7
click at [657, 369] on input "Boxer A1.jpg" at bounding box center [630, 375] width 105 height 25
drag, startPoint x: 652, startPoint y: 371, endPoint x: 462, endPoint y: 328, distance: 194.8
click at [462, 328] on table "Preview File name Campaign title URL path Preview and edit artwork Boxer A1.jpg…" at bounding box center [618, 470] width 410 height 327
type input "Boxer"
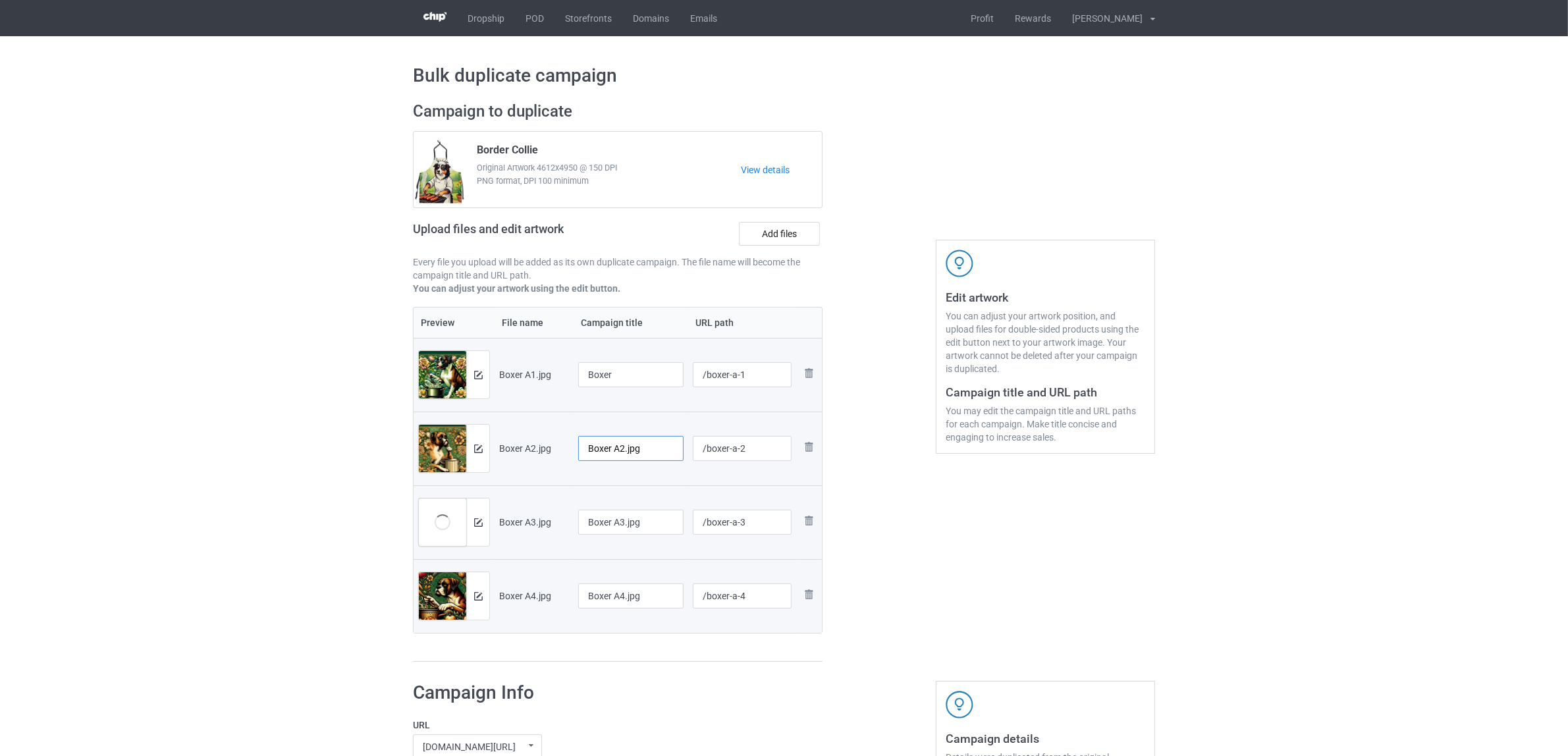
drag, startPoint x: 643, startPoint y: 441, endPoint x: 510, endPoint y: 428, distance: 133.6
click at [510, 428] on tr "Preview and edit artwork Boxer A2.jpg Boxer A2.jpg /boxer-a-2 Remove file" at bounding box center [618, 448] width 408 height 74
paste input "text"
type input "Boxer"
drag, startPoint x: 675, startPoint y: 519, endPoint x: 498, endPoint y: 506, distance: 177.5
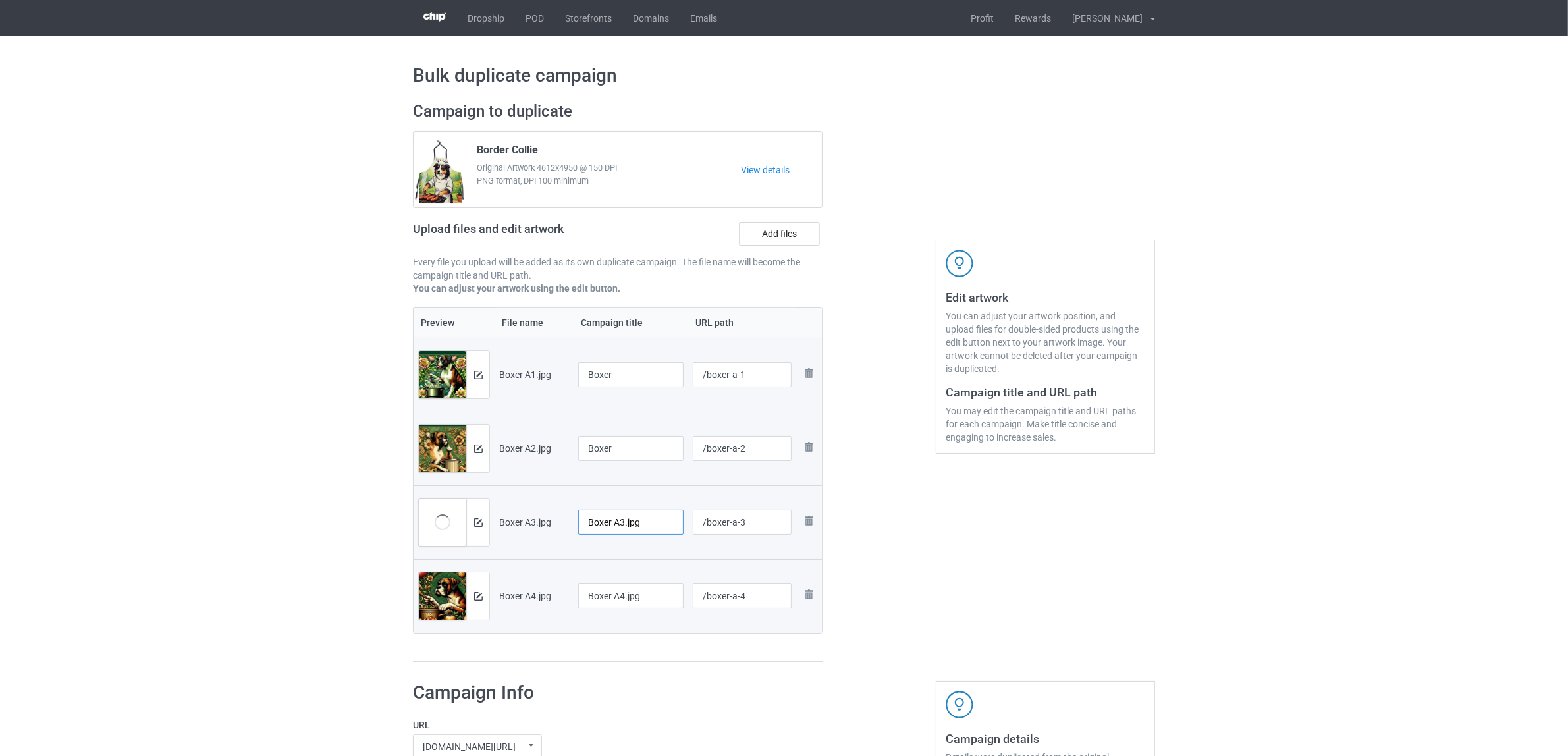
click at [498, 506] on tr "Preview and edit artwork Boxer A3.jpg Boxer A3.jpg /boxer-a-3 Remove file" at bounding box center [618, 522] width 408 height 74
paste input "text"
type input "Boxer"
drag, startPoint x: 656, startPoint y: 598, endPoint x: 469, endPoint y: 577, distance: 188.2
click at [469, 577] on tr "Preview and edit artwork Boxer A4.jpg Boxer A4.jpg /boxer-a-4 Remove file" at bounding box center [618, 596] width 408 height 74
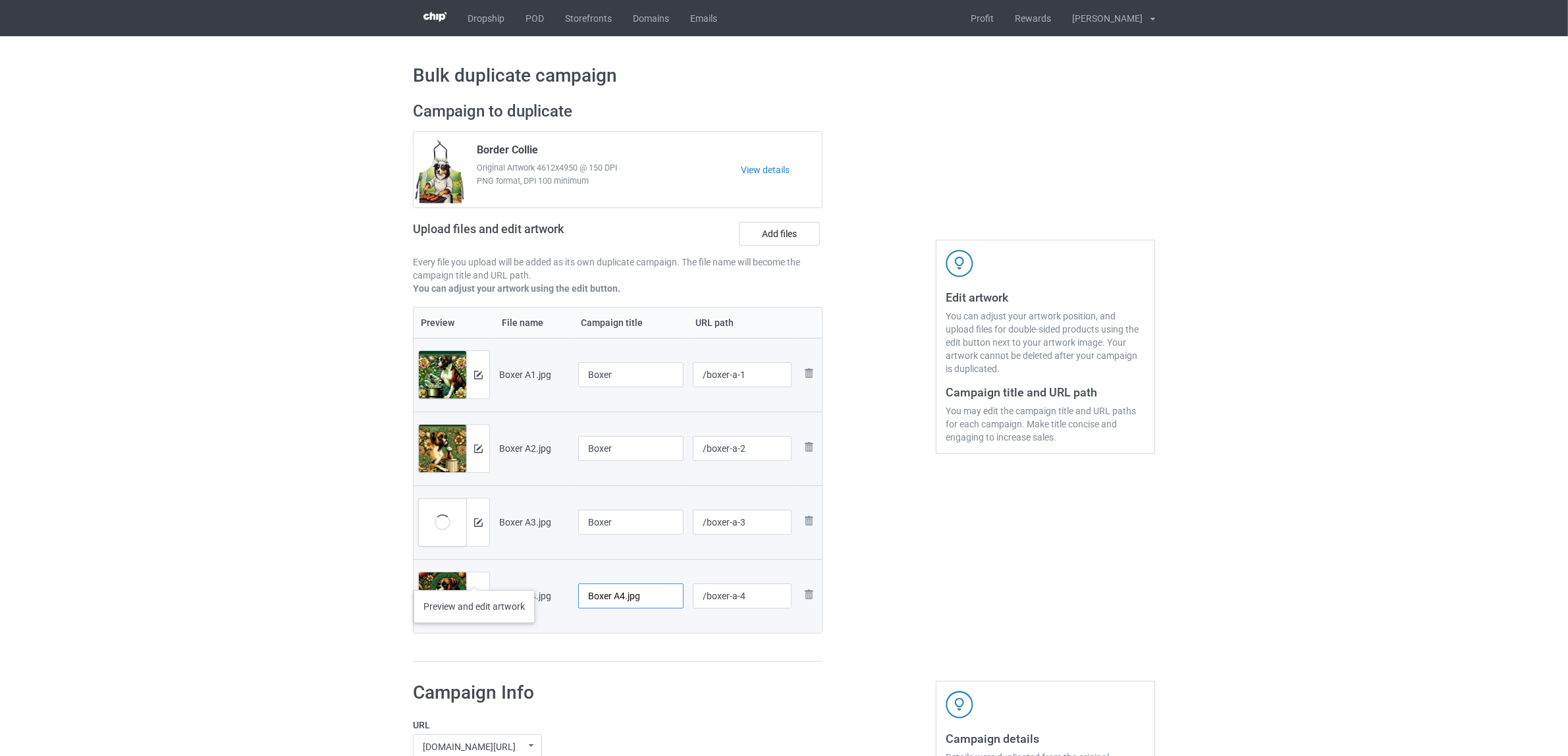
paste input "text"
type input "Boxer"
click at [1023, 553] on div "Edit artwork You can adjust your artwork position, and upload files for double-…" at bounding box center [1045, 381] width 238 height 579
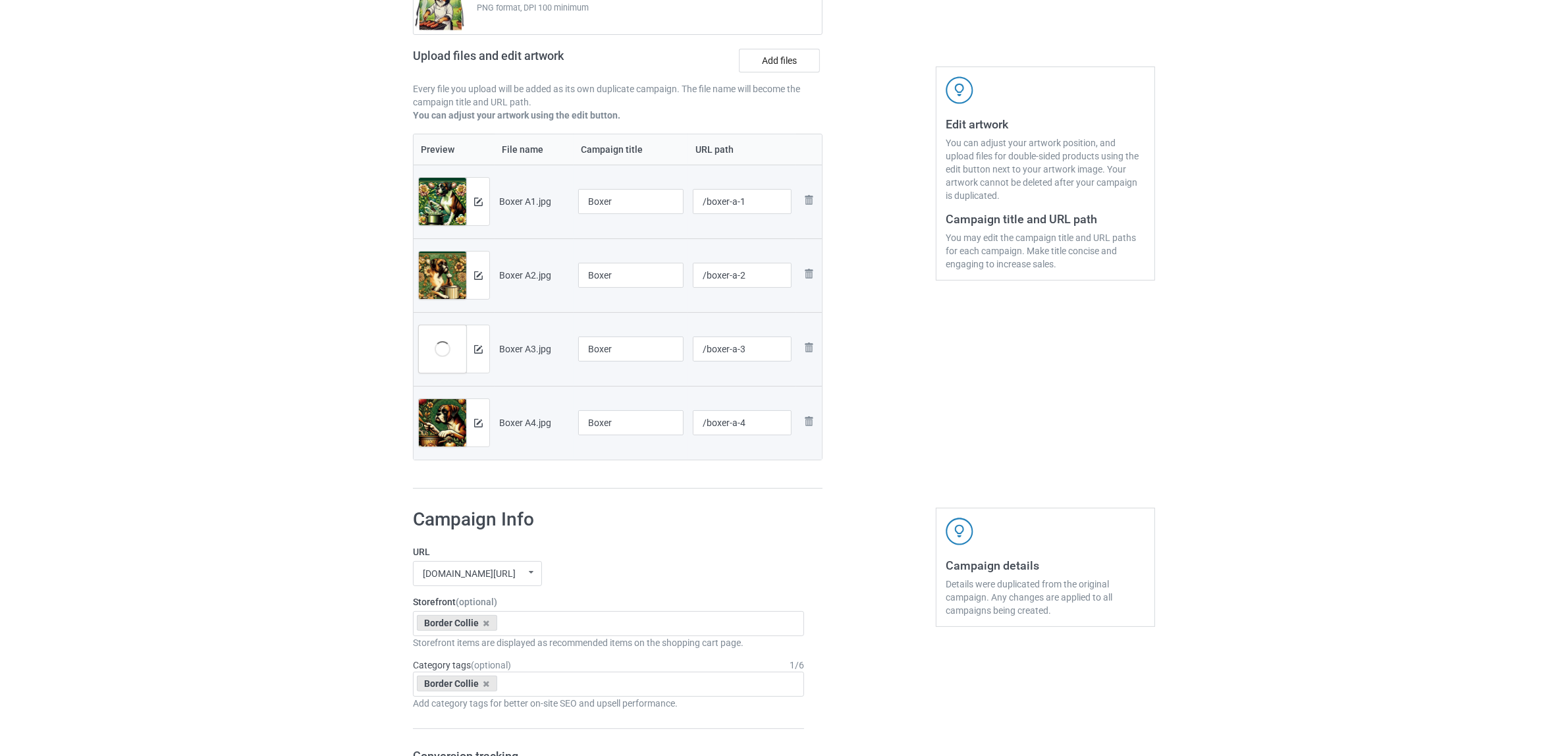
scroll to position [329, 0]
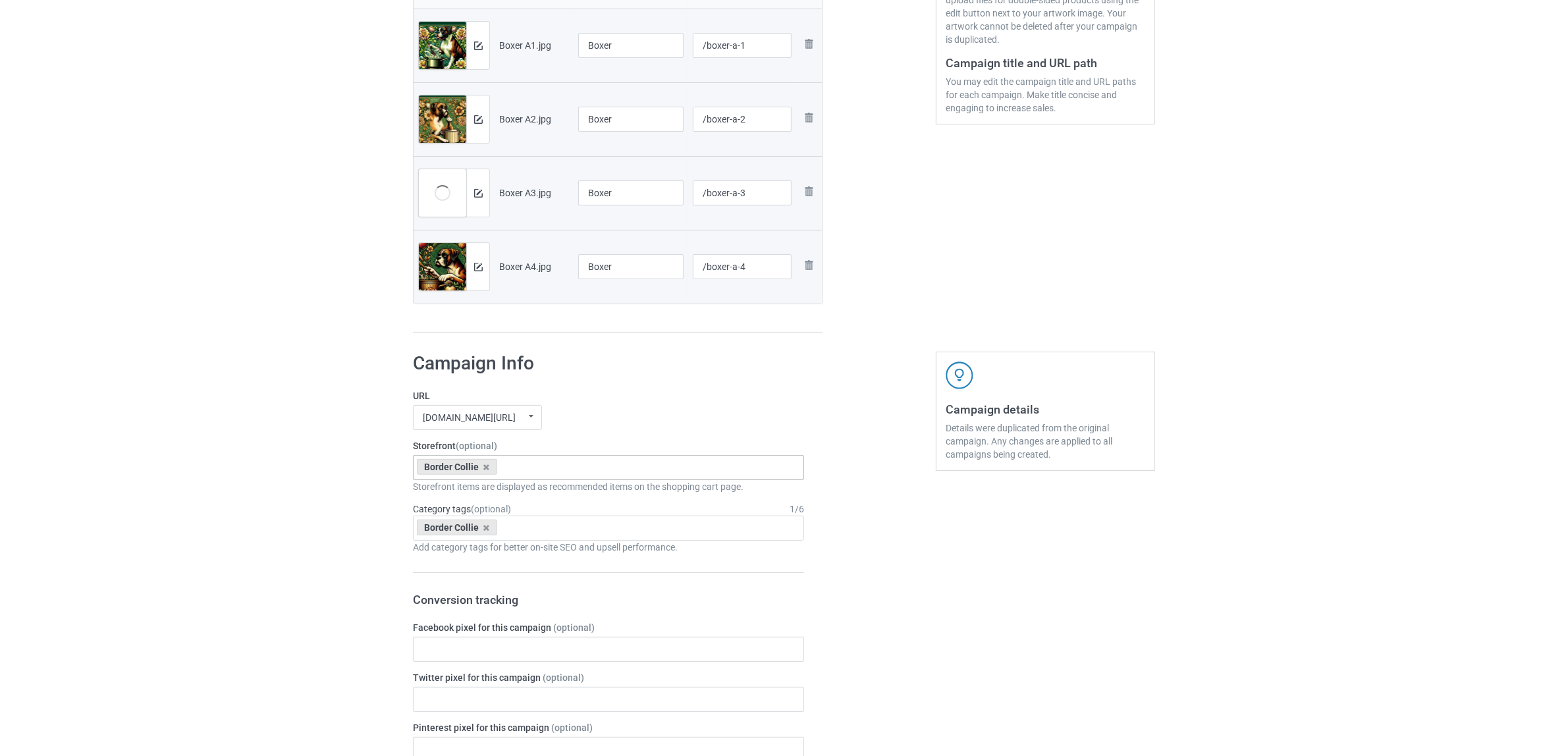
click at [487, 473] on div "Border Collie" at bounding box center [457, 467] width 81 height 16
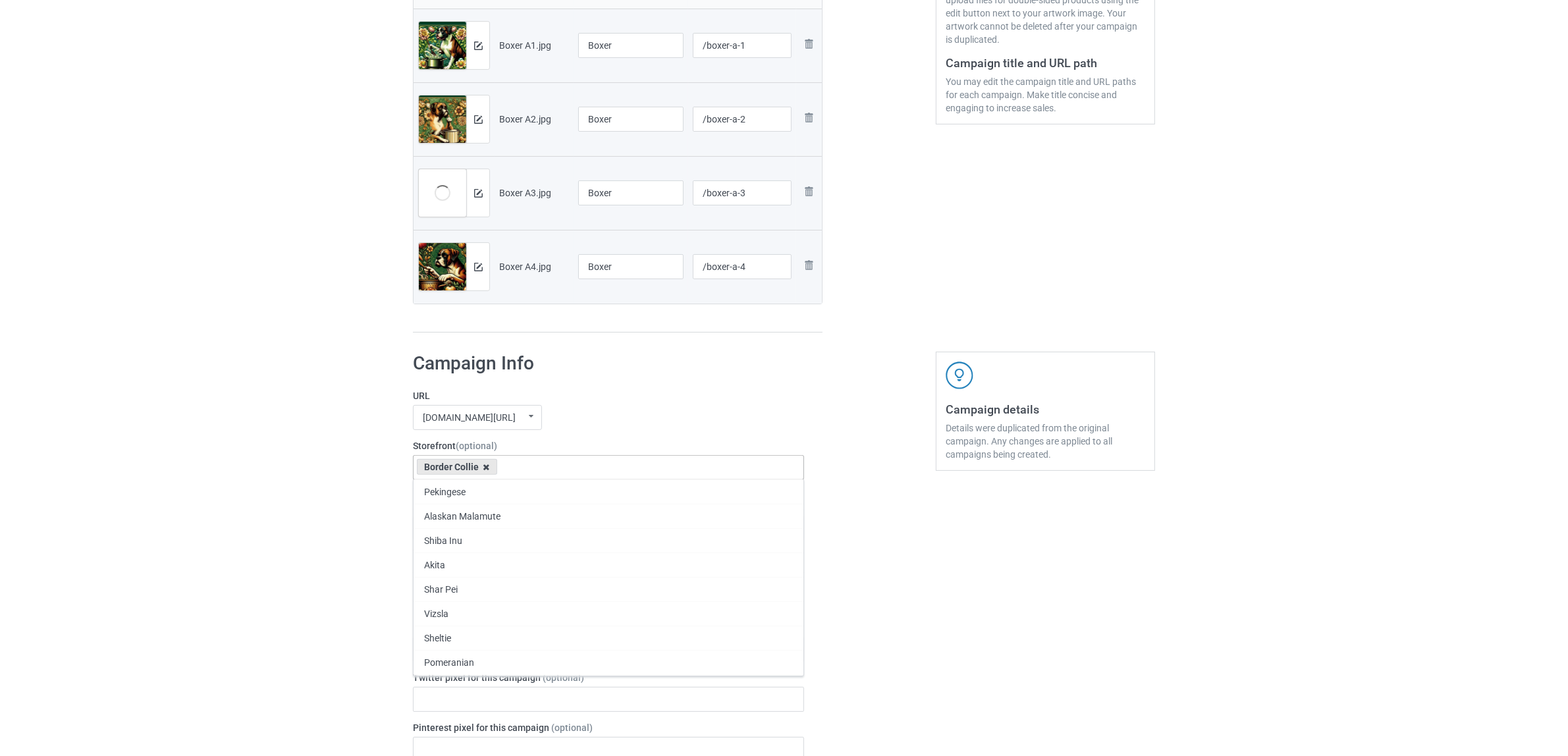
click at [487, 468] on icon at bounding box center [487, 467] width 7 height 8
paste input "Boxer"
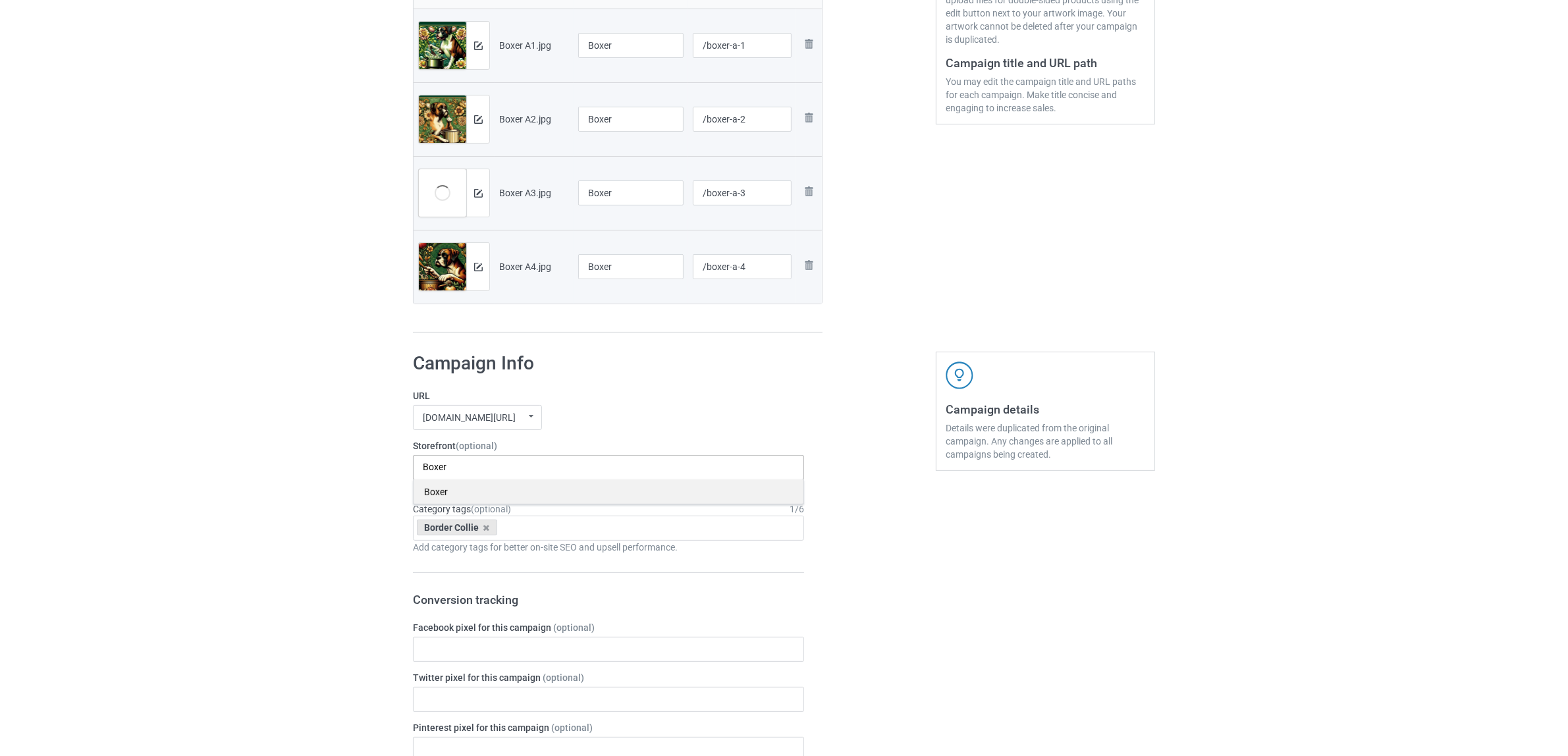
type input "Boxer"
click at [442, 493] on div "Boxer" at bounding box center [609, 492] width 390 height 25
click at [485, 527] on icon at bounding box center [487, 527] width 7 height 8
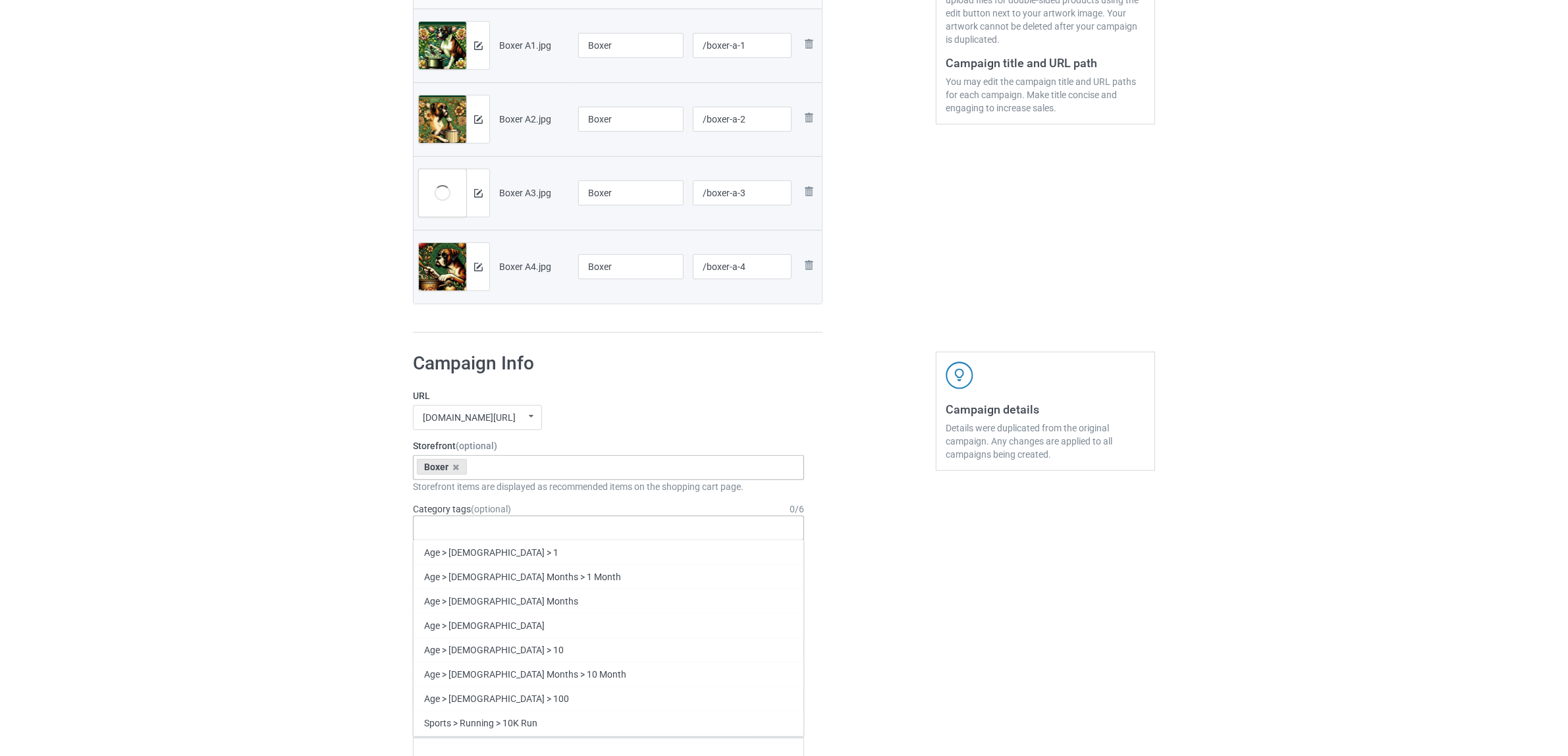
paste input "Boxer"
type input "Boxer"
click at [435, 578] on div "Boxer" at bounding box center [609, 576] width 390 height 25
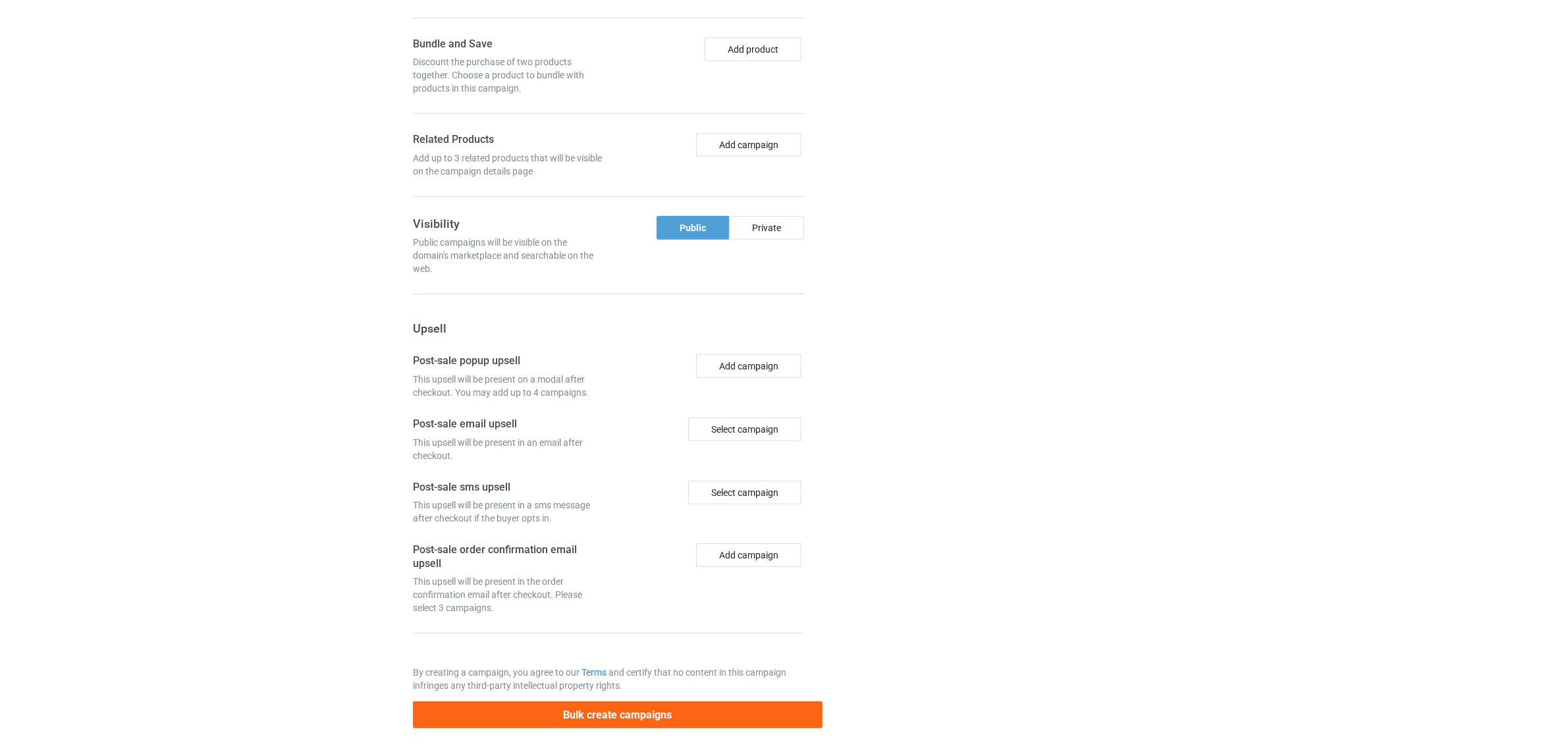
scroll to position [1147, 0]
click at [657, 712] on button "Bulk create campaigns" at bounding box center [618, 715] width 410 height 27
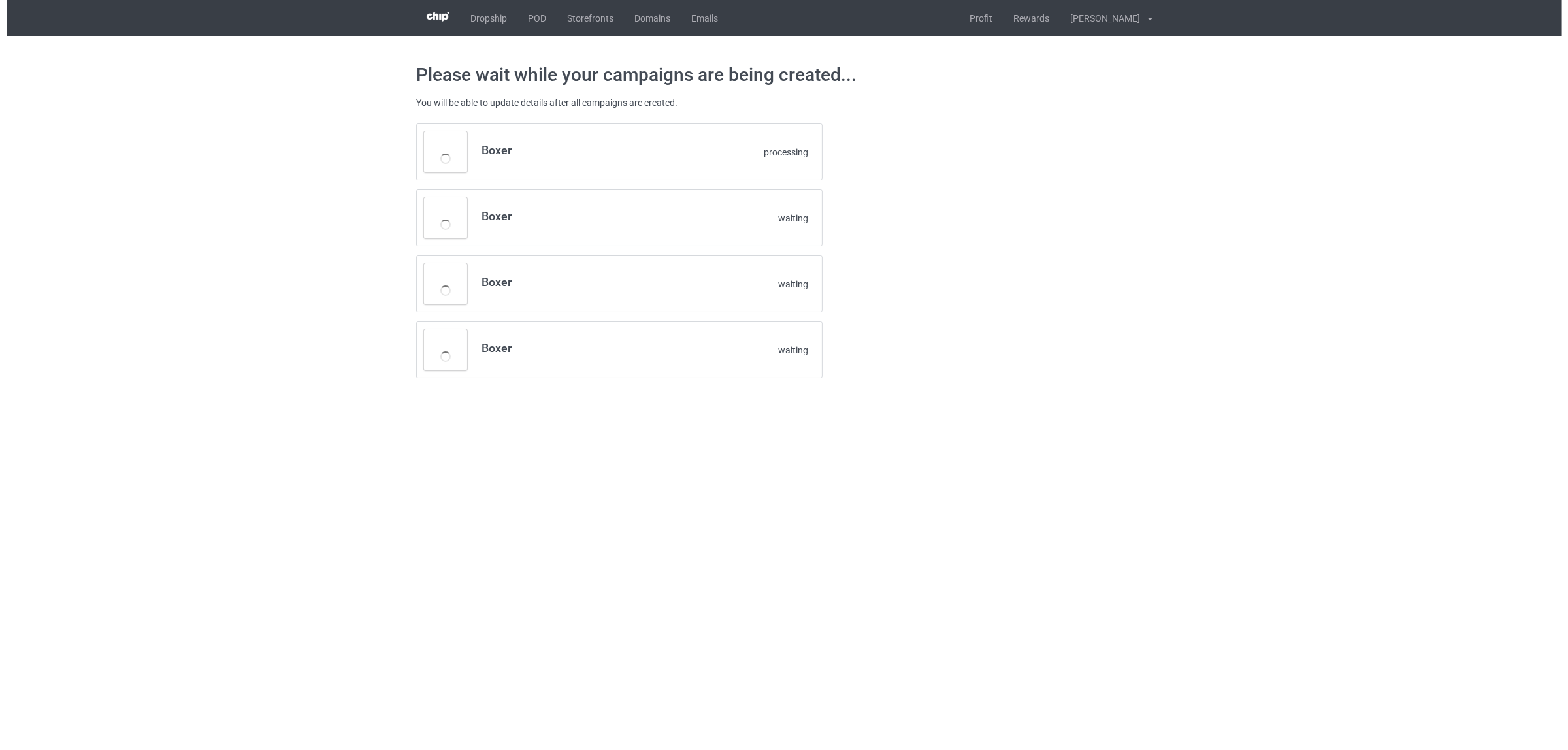
scroll to position [0, 0]
